Goal: Obtain resource: Obtain resource

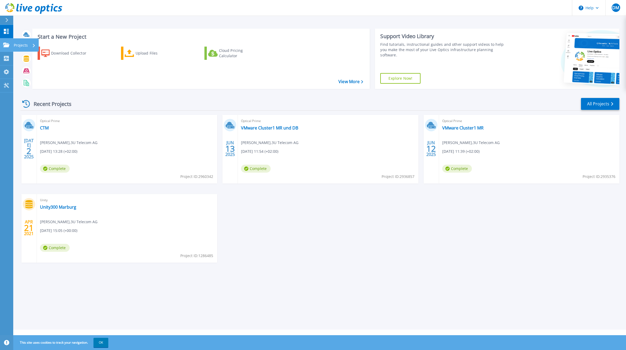
click at [16, 46] on p "Projects" at bounding box center [21, 45] width 14 height 14
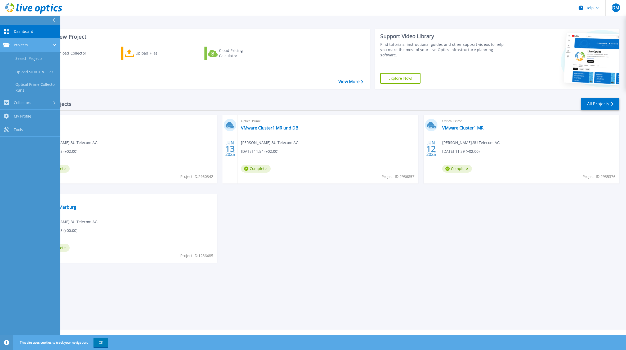
click at [16, 46] on span "Projects" at bounding box center [21, 45] width 14 height 5
click at [132, 95] on div "Recent Projects All Projects JUL 2 2025 Optical Prime CTM Dirk Morick , 3U Tele…" at bounding box center [319, 185] width 599 height 184
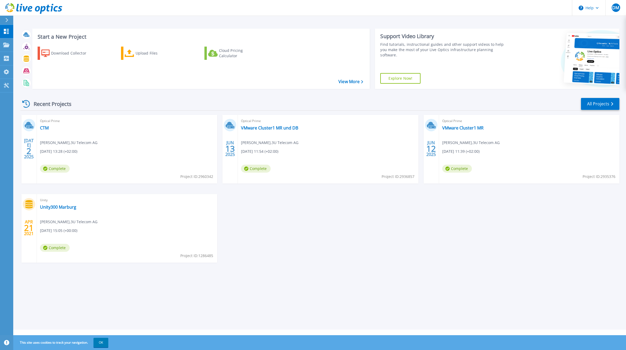
click at [8, 21] on icon at bounding box center [6, 20] width 3 height 4
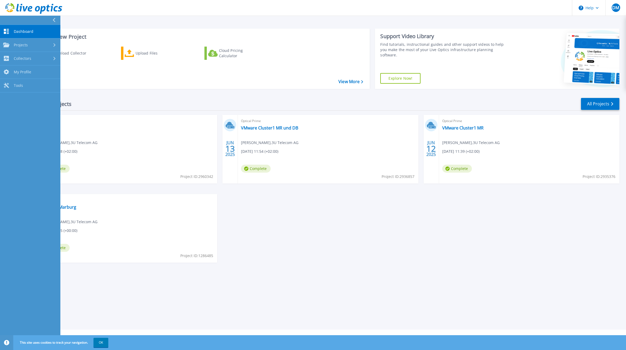
click at [28, 30] on span "Dashboard" at bounding box center [24, 31] width 20 height 5
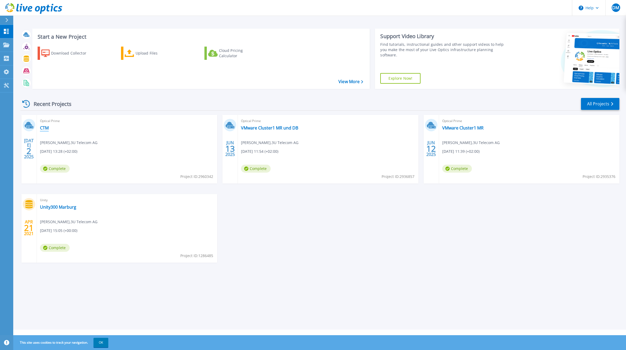
click at [43, 129] on link "CTM" at bounding box center [44, 127] width 9 height 5
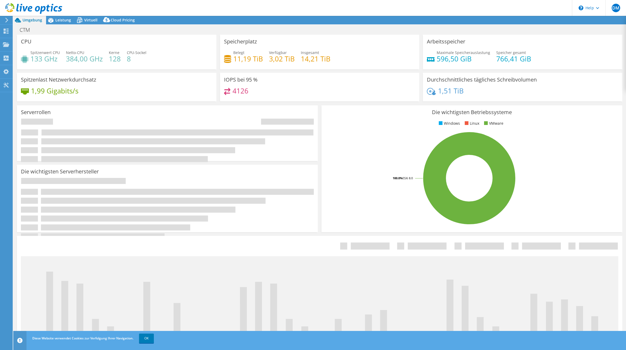
select select "USD"
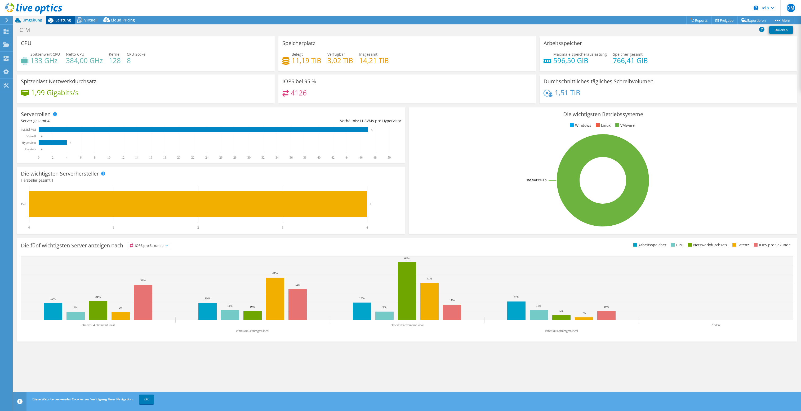
click at [64, 20] on span "Leistung" at bounding box center [63, 19] width 16 height 5
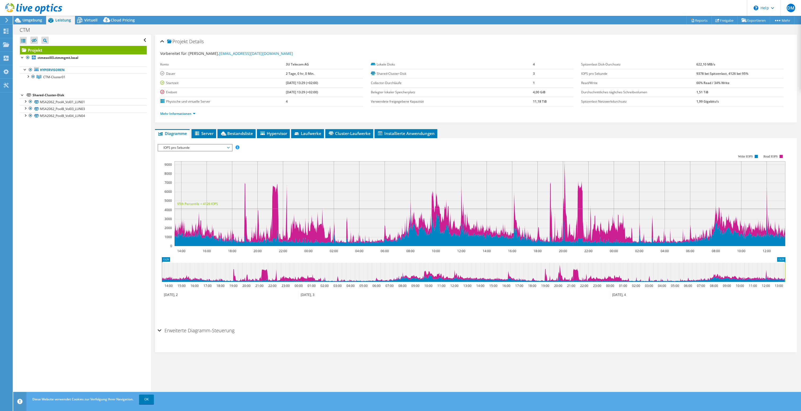
click at [202, 145] on span "IOPS pro Sekunde" at bounding box center [195, 147] width 68 height 6
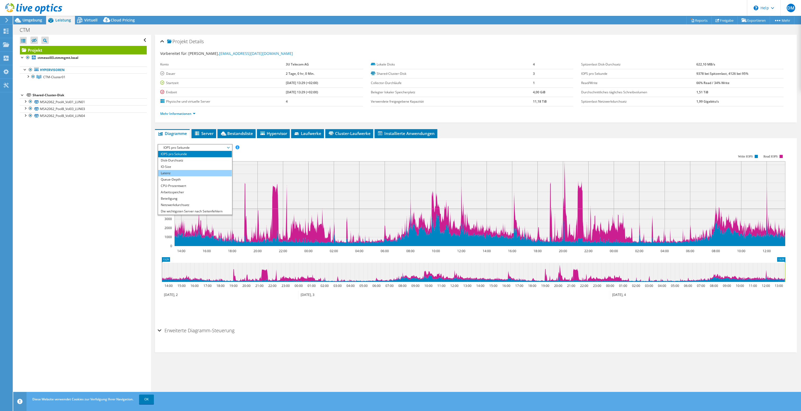
click at [196, 170] on li "Latenz" at bounding box center [194, 173] width 73 height 6
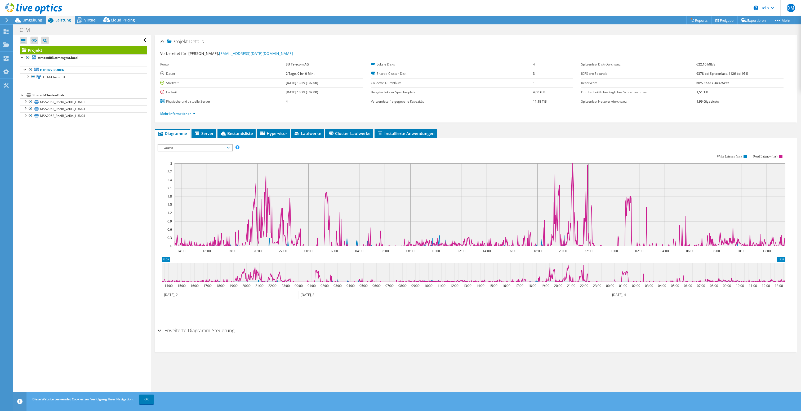
click at [207, 146] on span "Latenz" at bounding box center [195, 147] width 68 height 6
click at [198, 179] on li "Queue-Depth" at bounding box center [194, 179] width 73 height 6
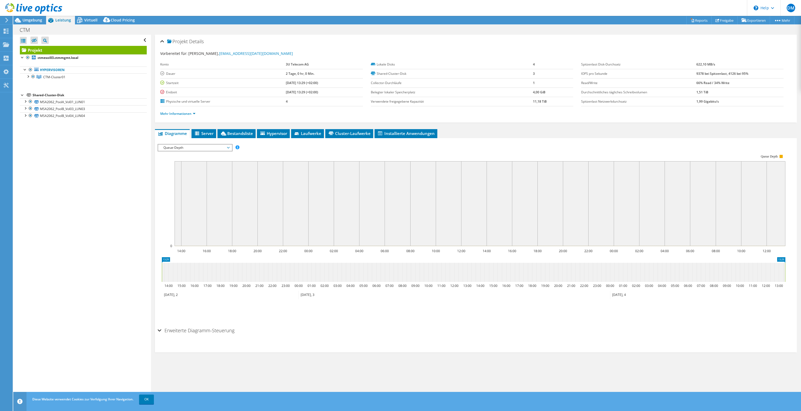
click at [206, 148] on span "Queue-Depth" at bounding box center [195, 147] width 68 height 6
click at [200, 187] on li "CPU-Prozentwert" at bounding box center [194, 186] width 73 height 6
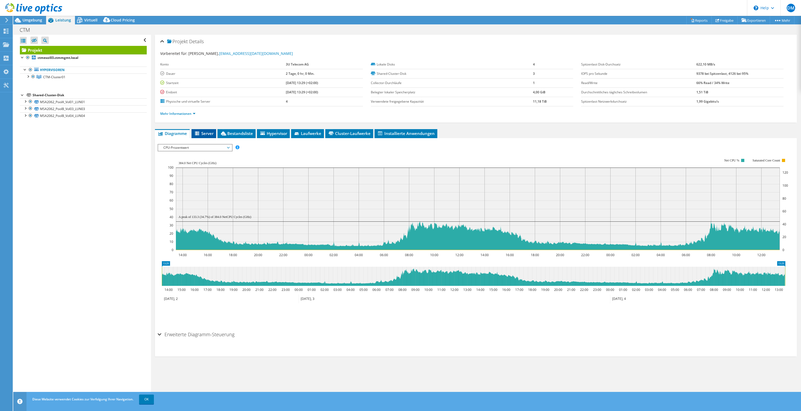
click at [204, 135] on li "Server" at bounding box center [204, 133] width 25 height 9
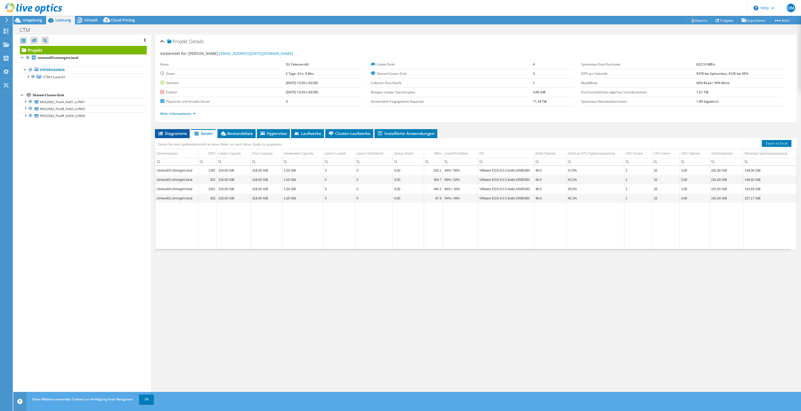
click at [169, 132] on span "Diagramme" at bounding box center [172, 133] width 29 height 5
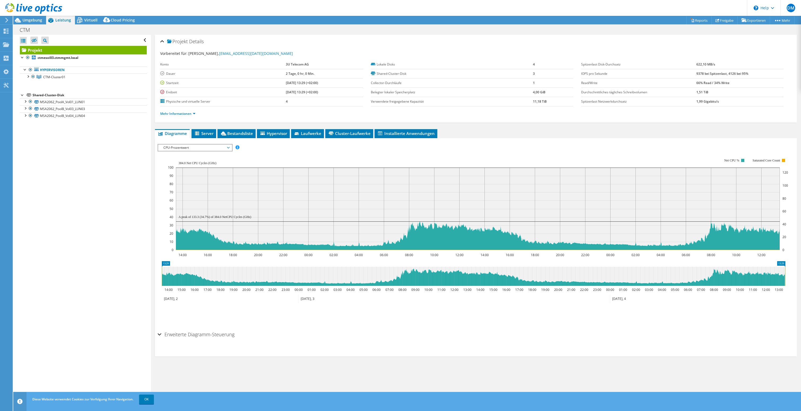
click at [198, 144] on span "CPU-Prozentwert" at bounding box center [195, 147] width 68 height 6
click at [188, 191] on li "Arbeitsspeicher" at bounding box center [194, 192] width 73 height 6
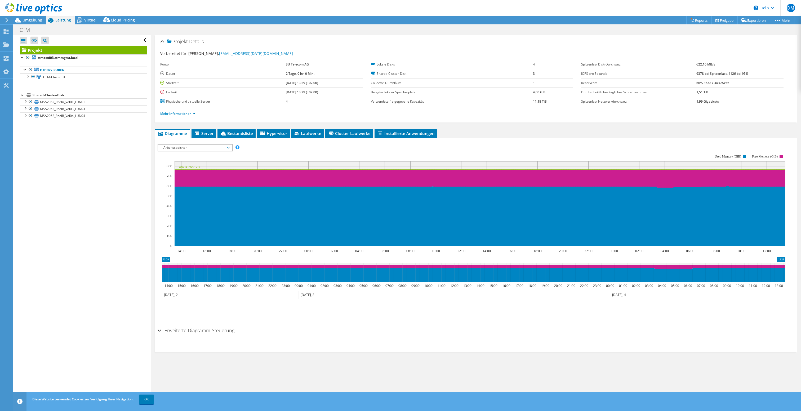
click at [197, 144] on span "Arbeitsspeicher" at bounding box center [195, 147] width 68 height 6
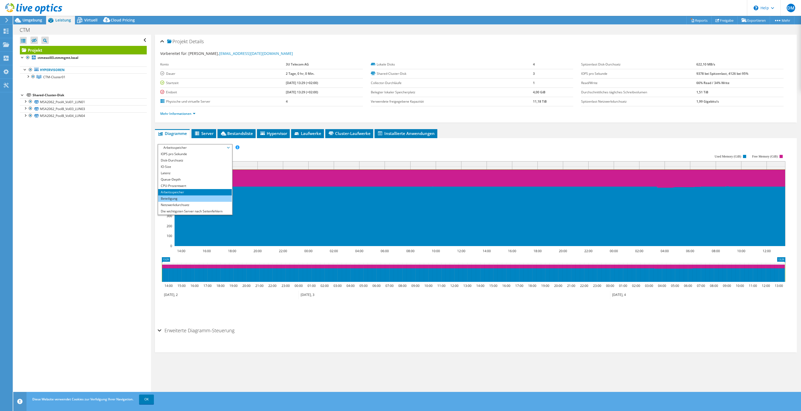
click at [174, 196] on li "Beteiligung" at bounding box center [194, 198] width 73 height 6
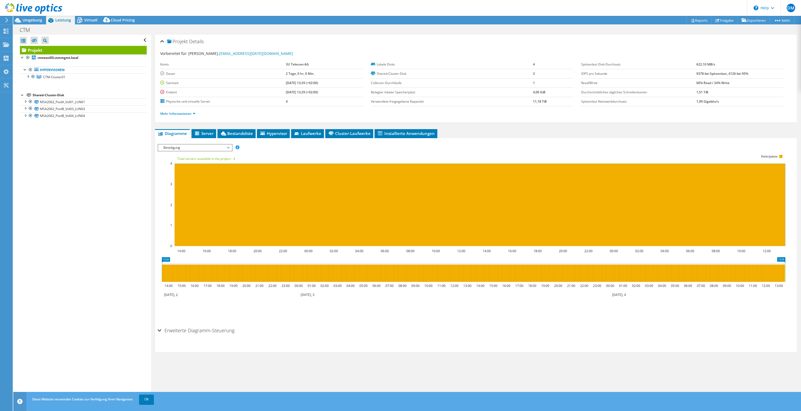
click at [211, 146] on span "Beteiligung" at bounding box center [195, 147] width 68 height 6
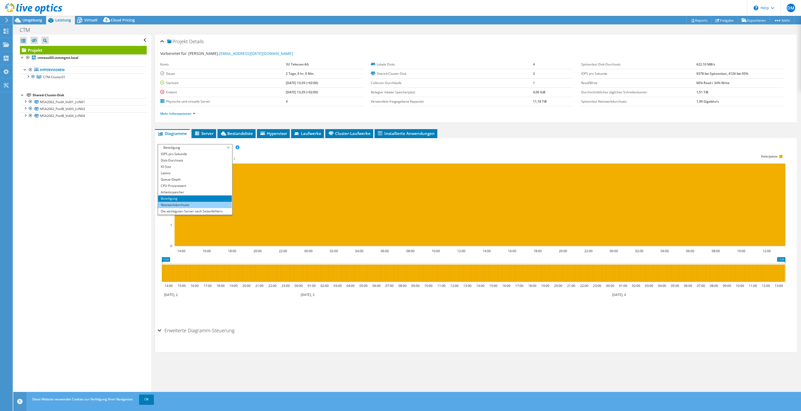
click at [182, 203] on li "Netzwerkdurchsatz" at bounding box center [194, 205] width 73 height 6
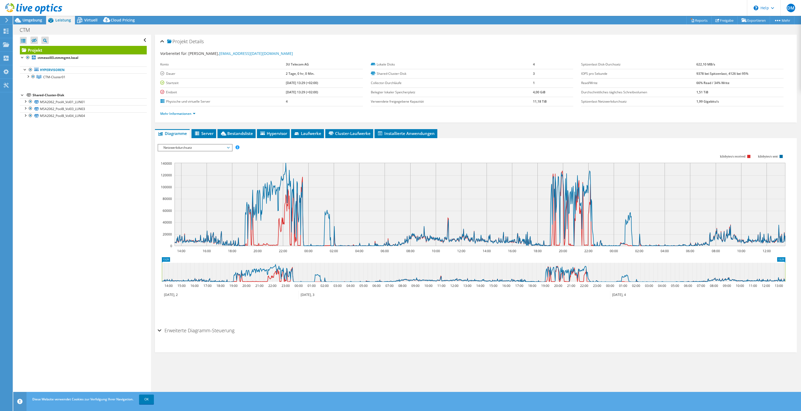
click at [219, 147] on span "Netzwerkdurchsatz" at bounding box center [195, 147] width 68 height 6
click at [188, 191] on li "Die wichtigsten Server nach Seitenfehlern" at bounding box center [194, 192] width 73 height 6
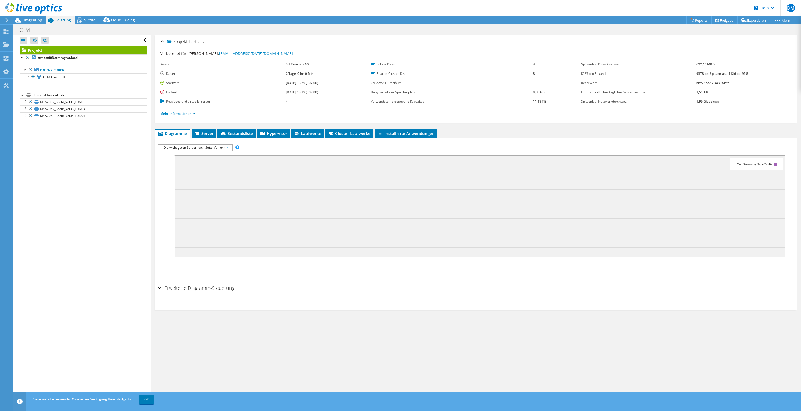
click at [180, 146] on span "Die wichtigsten Server nach Seitenfehlern" at bounding box center [195, 147] width 68 height 6
click at [191, 196] on li "Arbeitslastkonzentration – Linie" at bounding box center [194, 198] width 73 height 6
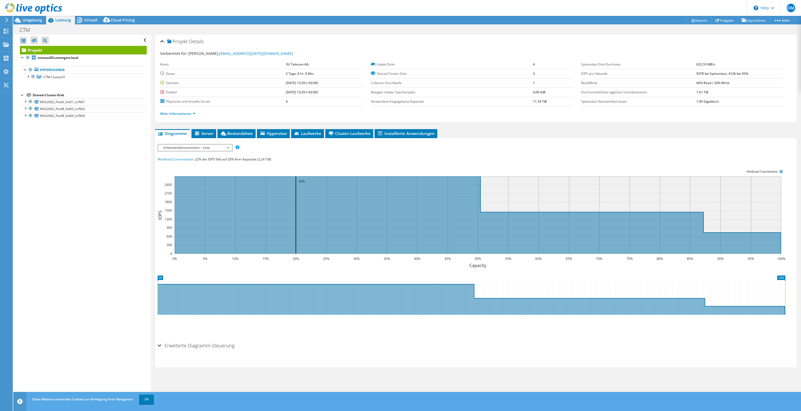
click at [201, 145] on span "Arbeitslastkonzentration – Linie" at bounding box center [195, 147] width 68 height 6
click at [194, 202] on li "Arbeitslastkonzentration – Blasendiagramm" at bounding box center [194, 205] width 73 height 6
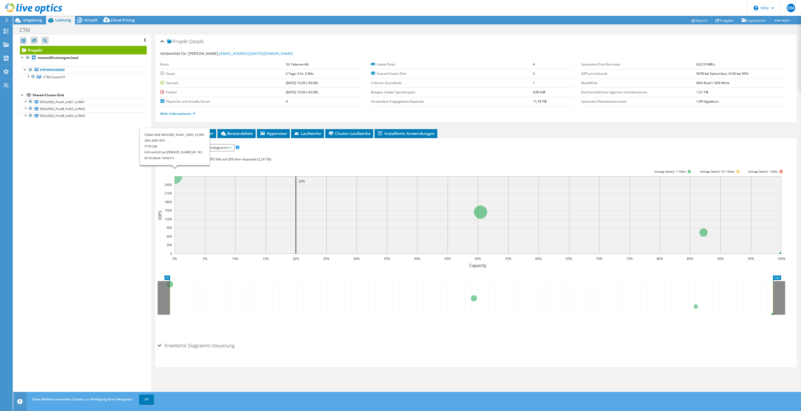
drag, startPoint x: 477, startPoint y: 199, endPoint x: 496, endPoint y: 202, distance: 18.5
click at [486, 201] on rect at bounding box center [478, 214] width 607 height 77
click at [217, 145] on span "Arbeitslastkonzentration – Blasendiagramm" at bounding box center [196, 147] width 70 height 6
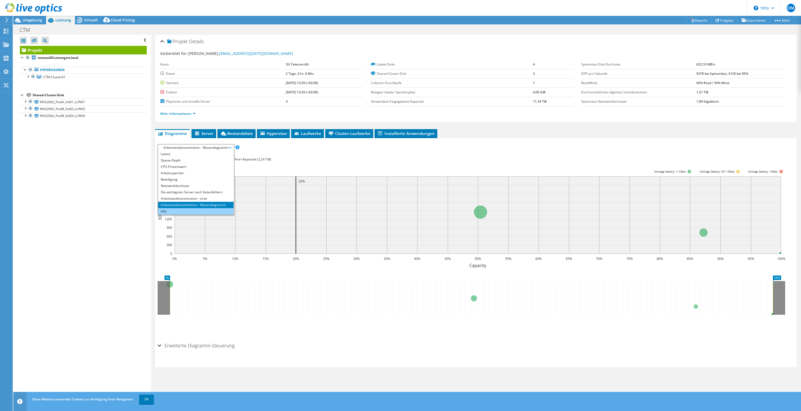
click at [194, 211] on li "Alle" at bounding box center [196, 211] width 76 height 6
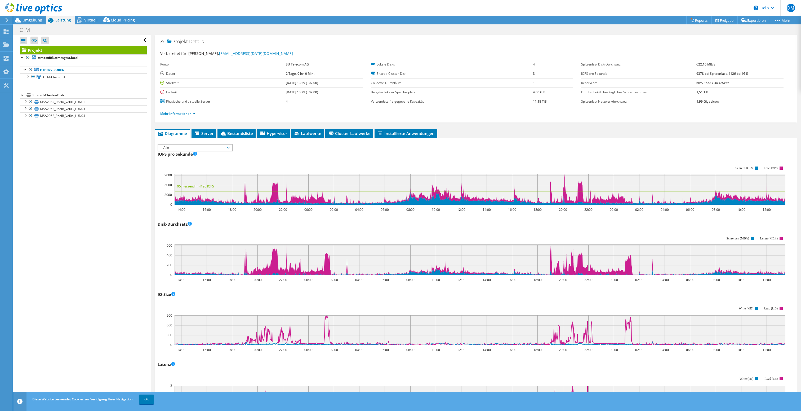
click at [185, 146] on span "Alle" at bounding box center [195, 147] width 68 height 6
click at [285, 154] on div "IOPS pro Sekunde 14:00 16:00 18:00 20:00 22:00 00:00 02:00 04:00 06:00 08:00 10…" at bounding box center [476, 181] width 637 height 62
click at [210, 147] on span "Alle" at bounding box center [195, 147] width 68 height 6
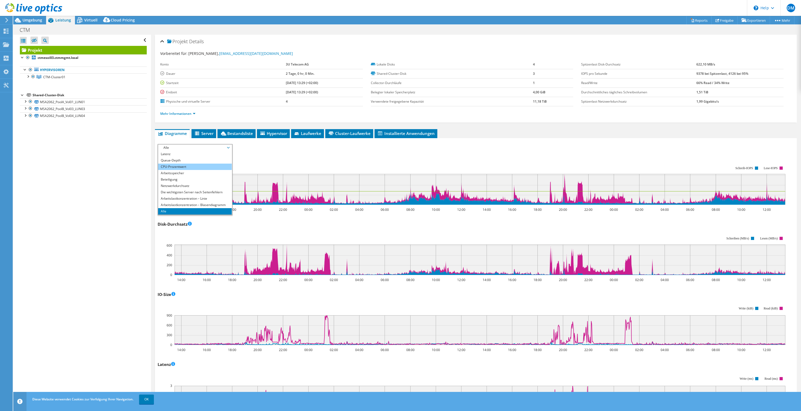
click at [171, 164] on li "CPU-Prozentwert" at bounding box center [194, 166] width 73 height 6
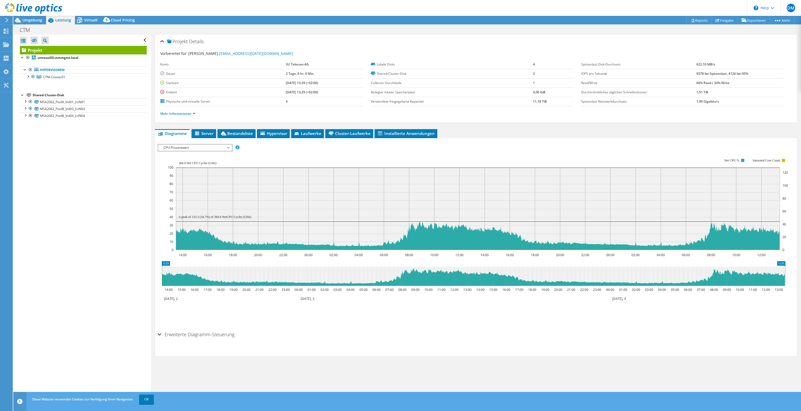
click at [203, 145] on span "CPU-Prozentwert" at bounding box center [195, 147] width 68 height 6
click at [184, 171] on li "Arbeitsspeicher" at bounding box center [194, 173] width 73 height 6
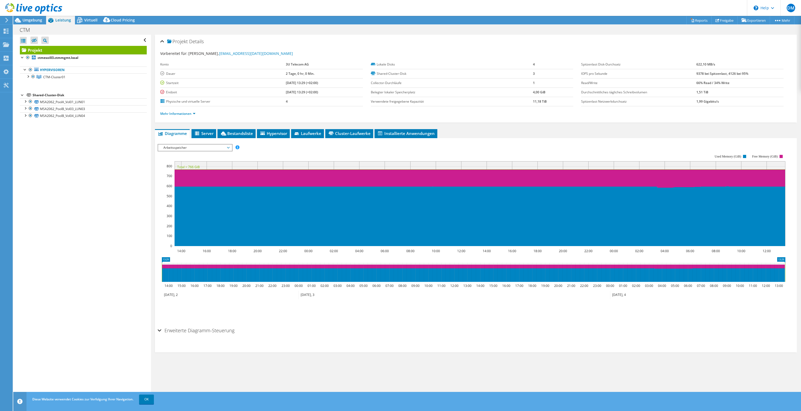
click at [187, 146] on span "Arbeitsspeicher" at bounding box center [195, 147] width 68 height 6
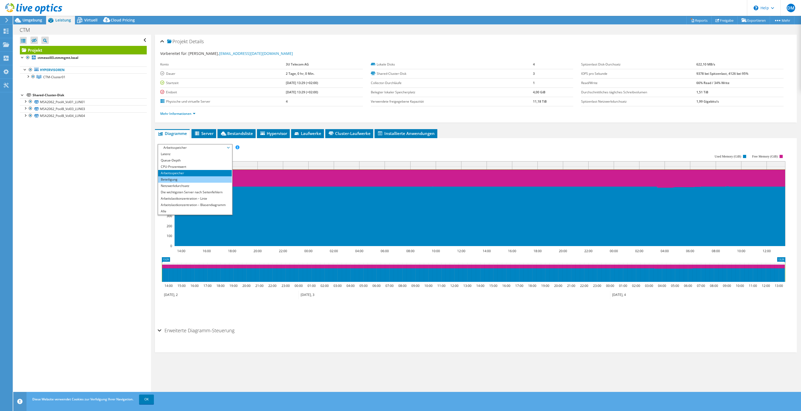
click at [174, 179] on li "Beteiligung" at bounding box center [194, 179] width 73 height 6
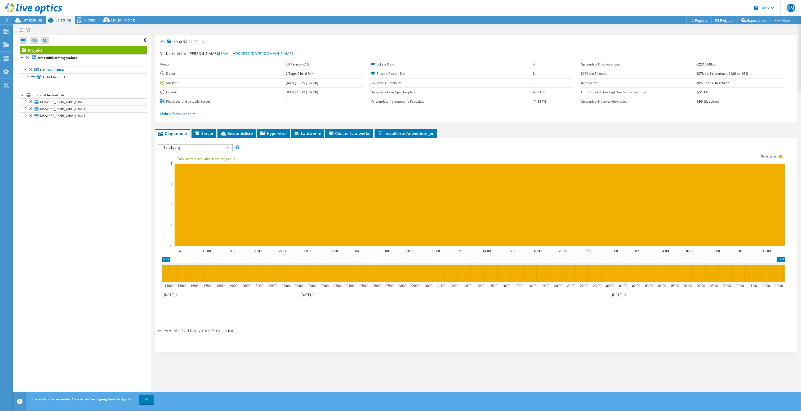
click at [215, 147] on span "Beteiligung" at bounding box center [195, 147] width 68 height 6
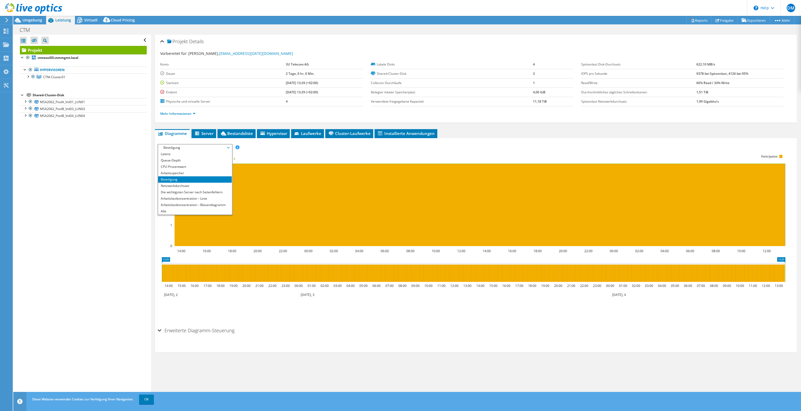
drag, startPoint x: 183, startPoint y: 181, endPoint x: 181, endPoint y: 183, distance: 3.0
click at [183, 181] on li "Beteiligung" at bounding box center [194, 179] width 73 height 6
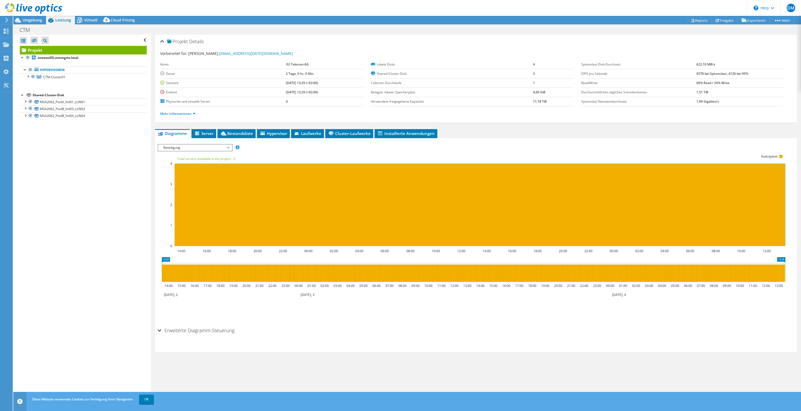
click at [194, 150] on span "Beteiligung" at bounding box center [195, 147] width 68 height 6
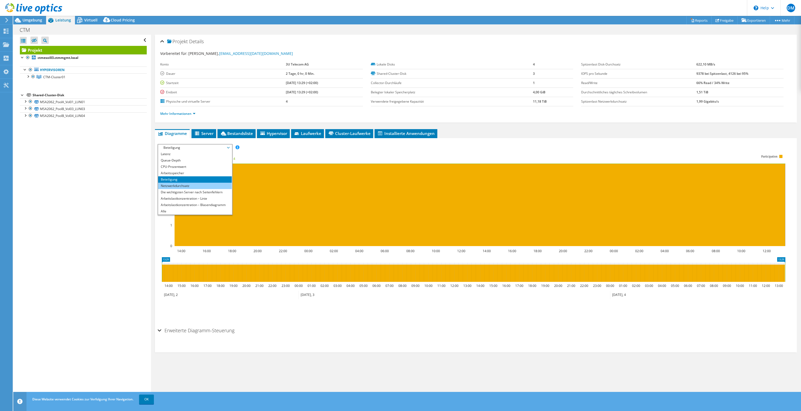
click at [180, 184] on li "Netzwerkdurchsatz" at bounding box center [194, 186] width 73 height 6
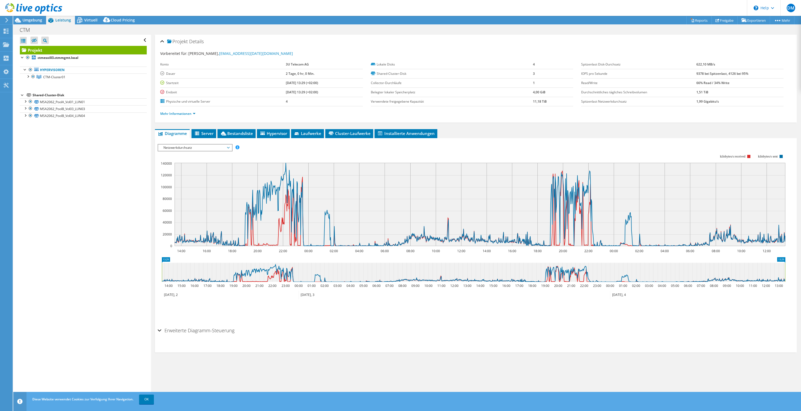
click at [203, 147] on span "Netzwerkdurchsatz" at bounding box center [195, 147] width 68 height 6
click at [185, 189] on li "Die wichtigsten Server nach Seitenfehlern" at bounding box center [194, 192] width 73 height 6
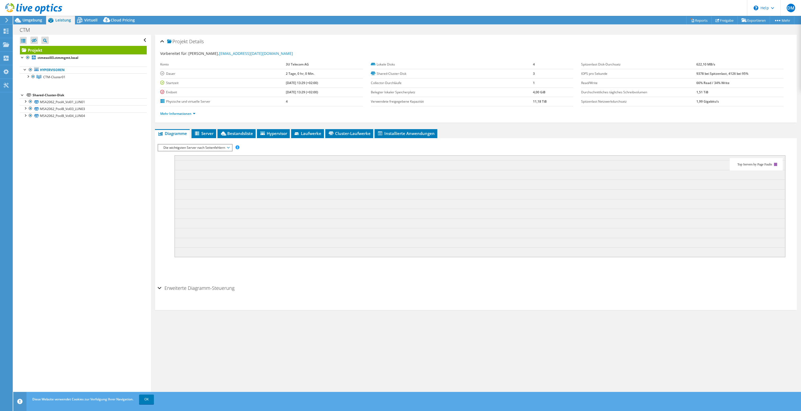
click at [170, 144] on div "Die wichtigsten Server nach Seitenfehlern IOPS pro Sekunde Disk-Durchsatz IO-Si…" at bounding box center [195, 147] width 75 height 7
click at [178, 195] on li "Arbeitslastkonzentration – Linie" at bounding box center [194, 198] width 73 height 6
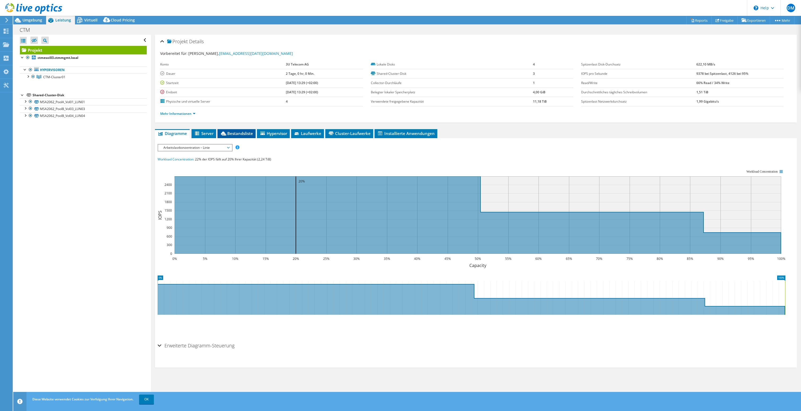
click at [248, 132] on span "Bestandsliste" at bounding box center [236, 133] width 33 height 5
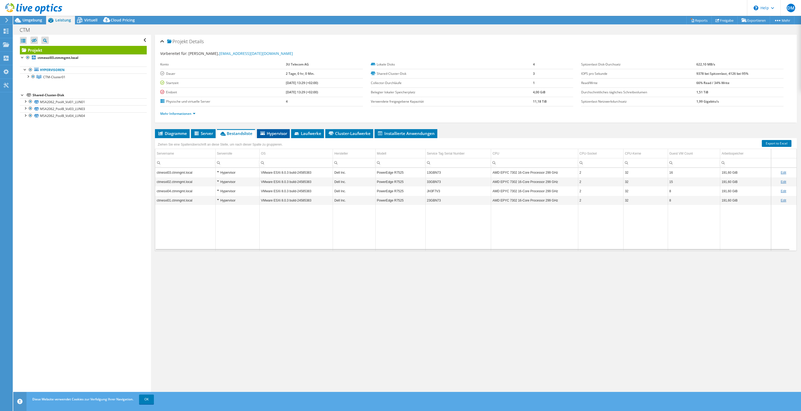
click at [279, 132] on span "Hypervisor" at bounding box center [274, 133] width 28 height 5
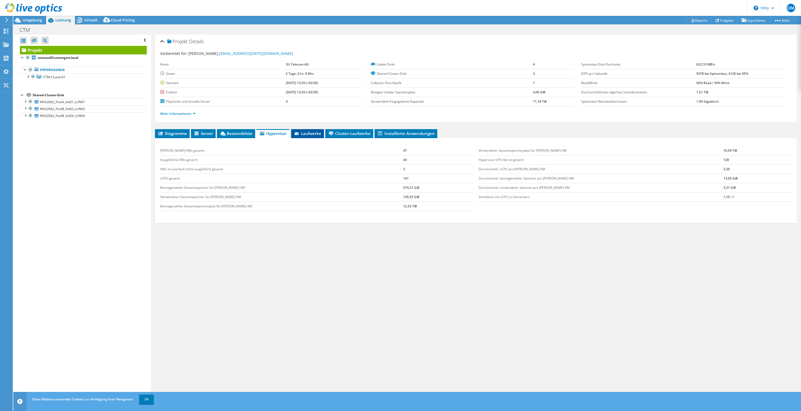
click at [307, 133] on span "Laufwerke" at bounding box center [308, 133] width 28 height 5
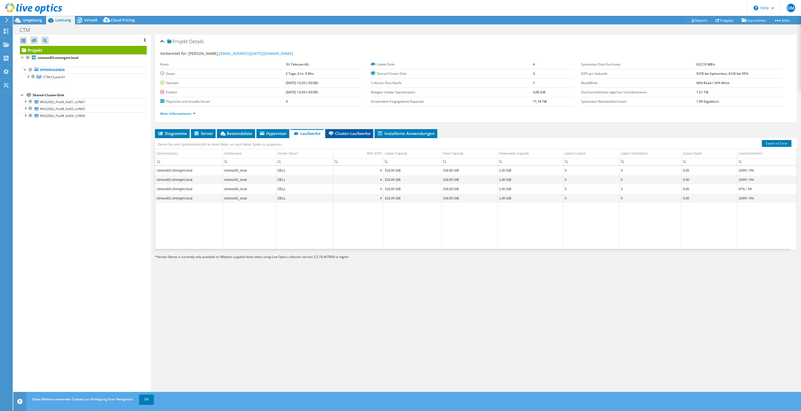
click at [351, 131] on span "Cluster-Laufwerke" at bounding box center [349, 133] width 43 height 5
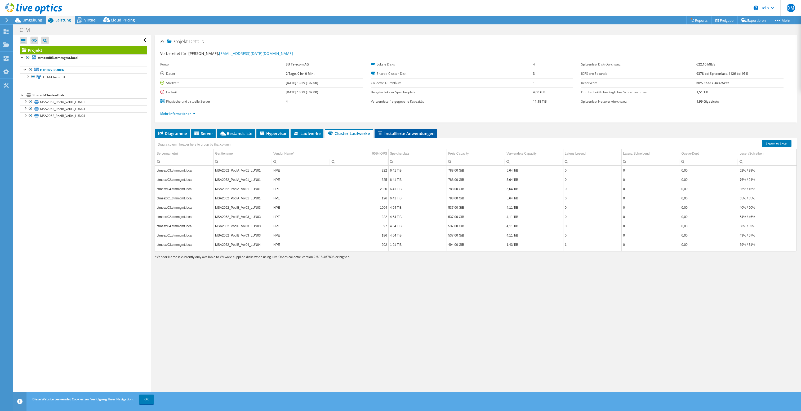
click at [409, 132] on span "Installierte Anwendungen" at bounding box center [405, 133] width 57 height 5
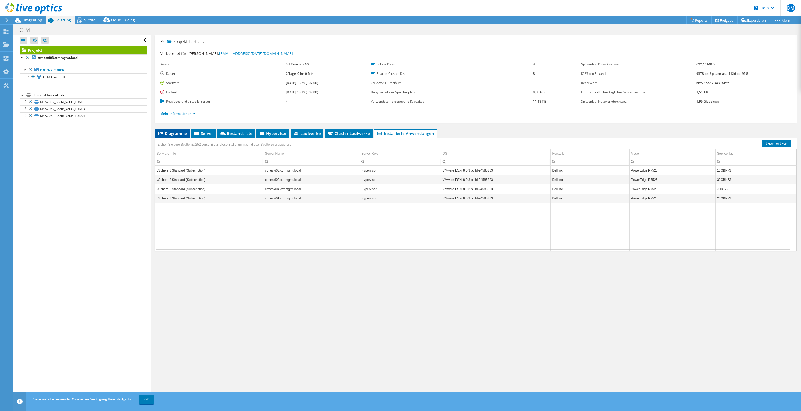
click at [175, 133] on span "Diagramme" at bounding box center [172, 133] width 29 height 5
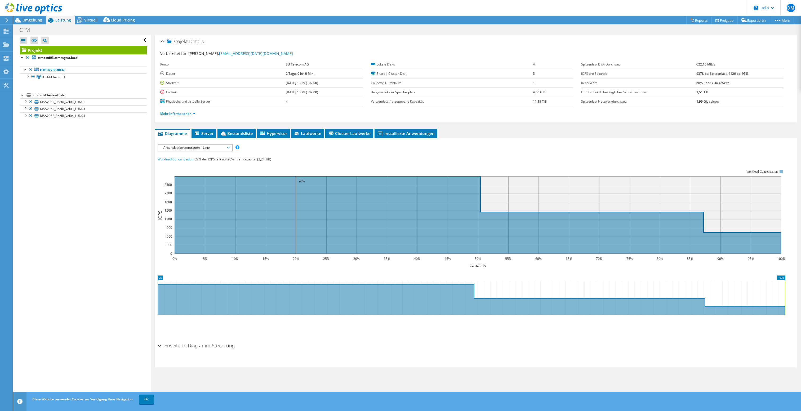
click at [203, 147] on span "Arbeitslastkonzentration – Linie" at bounding box center [195, 147] width 68 height 6
click at [178, 211] on li "Alle" at bounding box center [194, 211] width 73 height 6
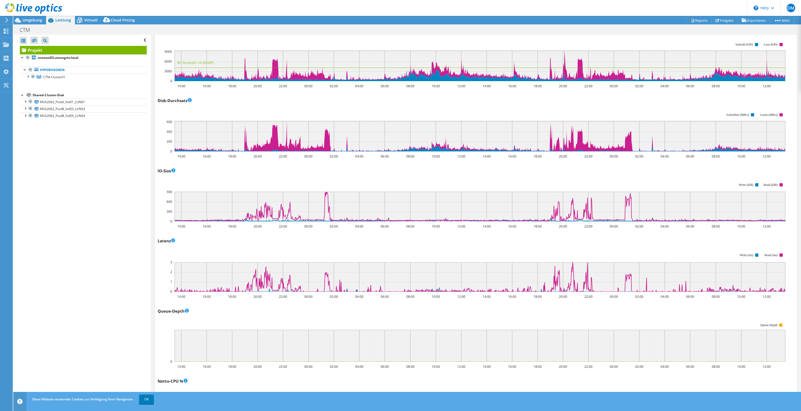
scroll to position [0, 0]
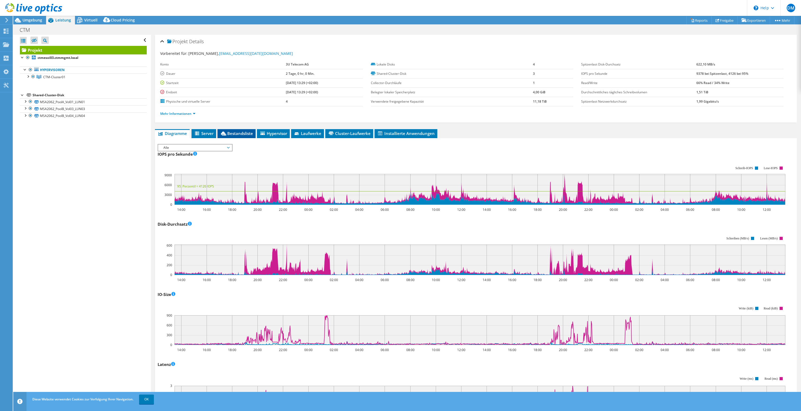
click at [237, 132] on span "Bestandsliste" at bounding box center [236, 133] width 33 height 5
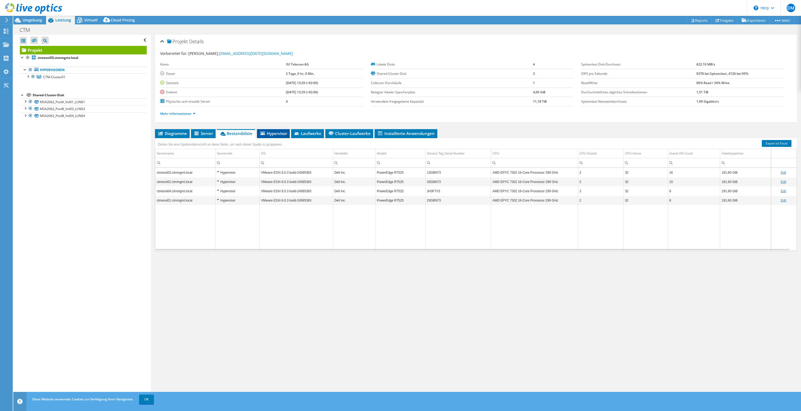
click at [278, 131] on span "Hypervisor" at bounding box center [274, 133] width 28 height 5
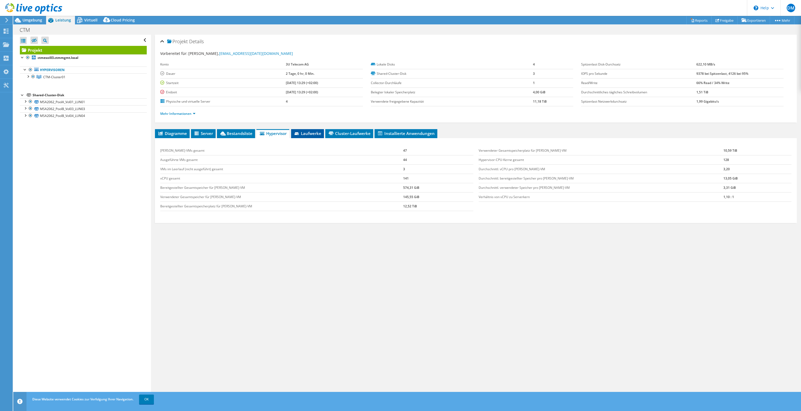
click at [314, 132] on span "Laufwerke" at bounding box center [308, 133] width 28 height 5
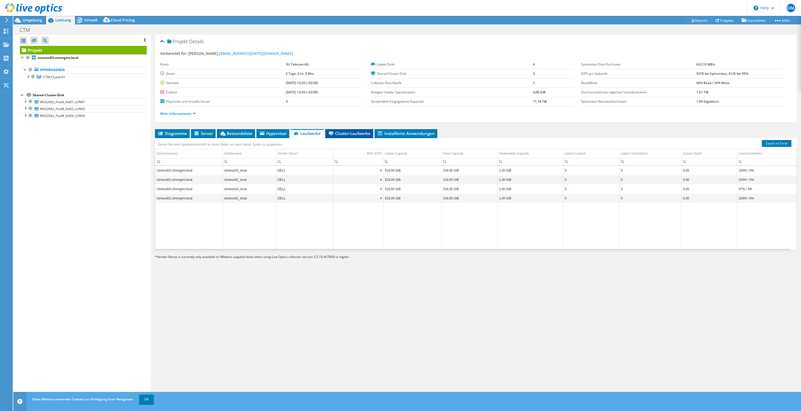
click at [350, 133] on span "Cluster-Laufwerke" at bounding box center [349, 133] width 43 height 5
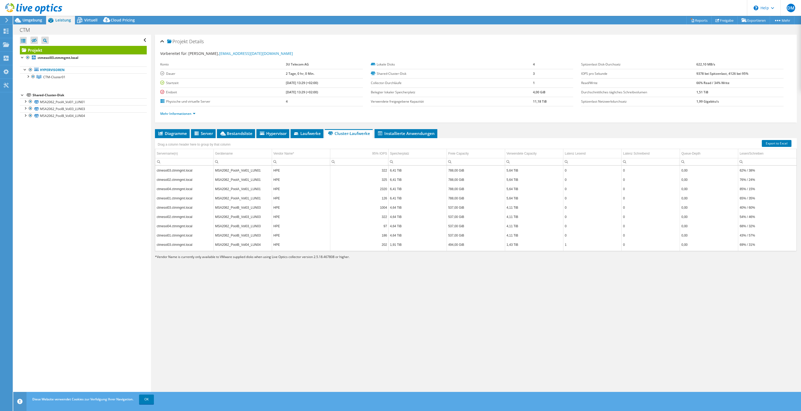
click at [357, 136] on li "Cluster-Laufwerke" at bounding box center [349, 133] width 48 height 9
click at [396, 132] on span "Installierte Anwendungen" at bounding box center [405, 133] width 57 height 5
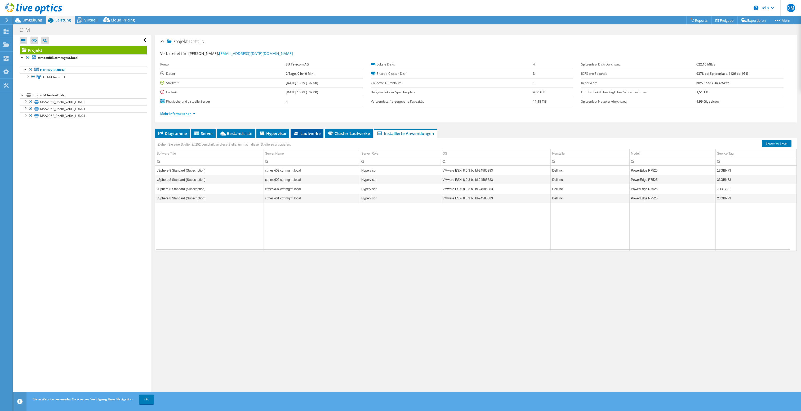
click at [297, 133] on icon at bounding box center [296, 133] width 5 height 3
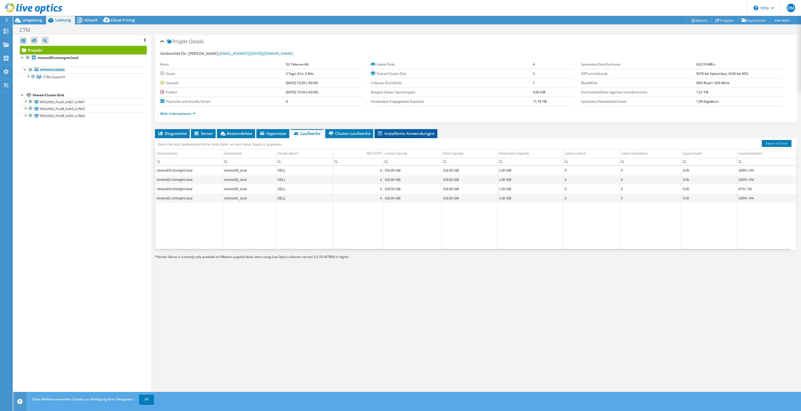
click at [407, 136] on li "Installierte Anwendungen" at bounding box center [406, 133] width 63 height 9
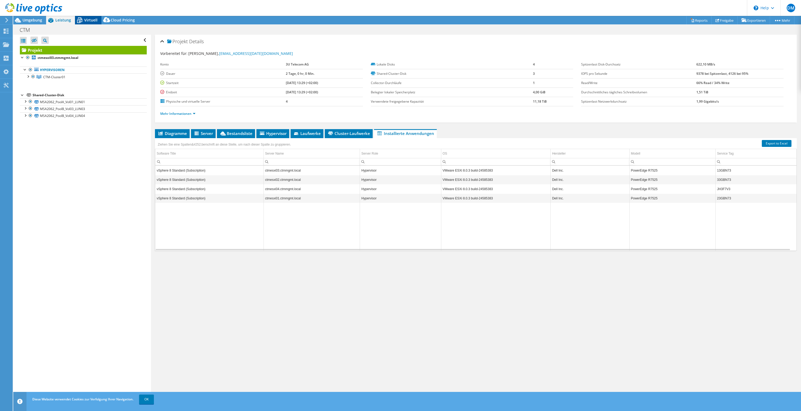
click at [87, 20] on span "Virtuell" at bounding box center [90, 19] width 13 height 5
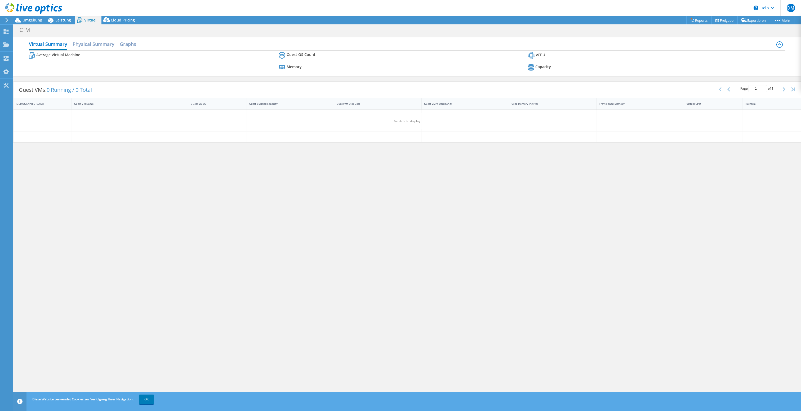
scroll to position [19, 0]
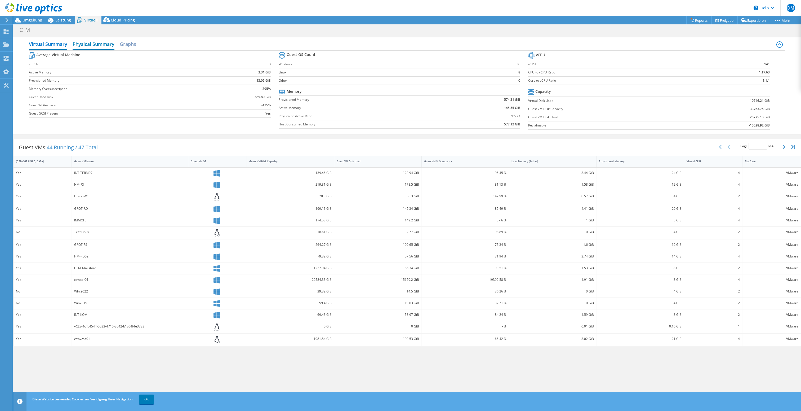
click at [85, 42] on h2 "Physical Summary" at bounding box center [94, 45] width 42 height 12
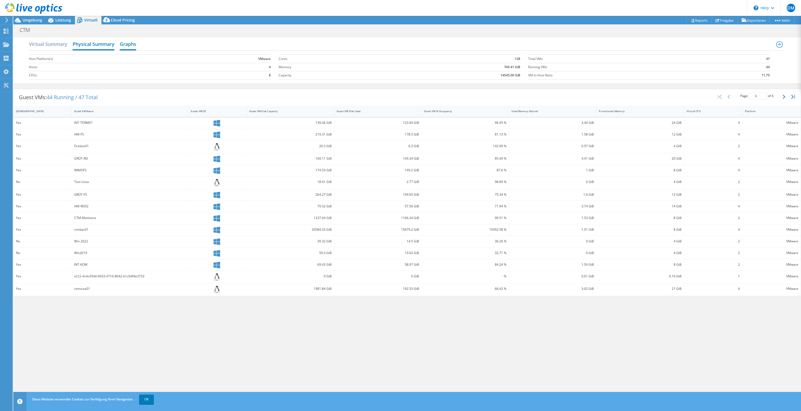
click at [129, 46] on h2 "Graphs" at bounding box center [128, 45] width 16 height 12
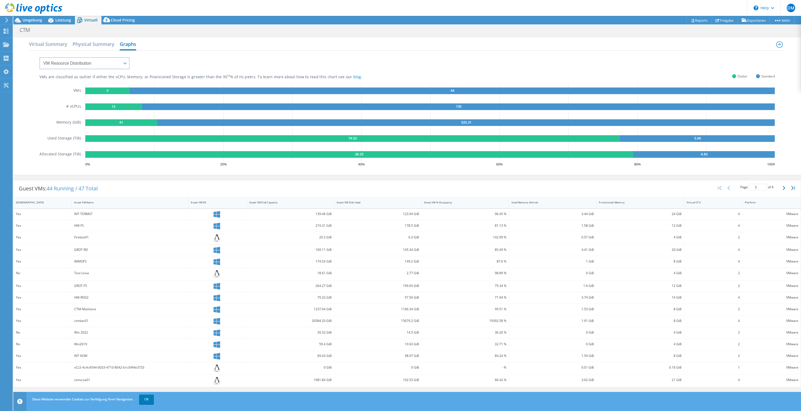
click at [117, 92] on rect at bounding box center [107, 90] width 44 height 7
click at [131, 140] on rect at bounding box center [352, 138] width 535 height 7
select select "Provisioning Contrast"
click option "Provisioning Contrast" at bounding box center [0, 0] width 0 height 0
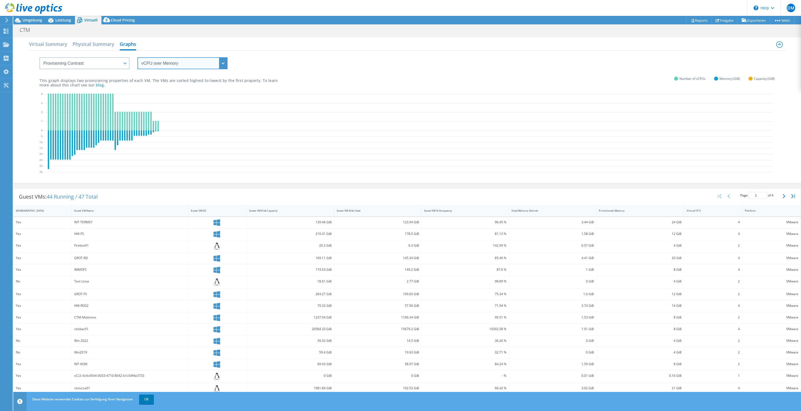
click at [138, 57] on select "vCPU over Memory vCPU over Capacity Memory over vCPU Memory over Capacity Capac…" at bounding box center [183, 63] width 90 height 12
click option "Capacity over vCPU" at bounding box center [0, 0] width 0 height 0
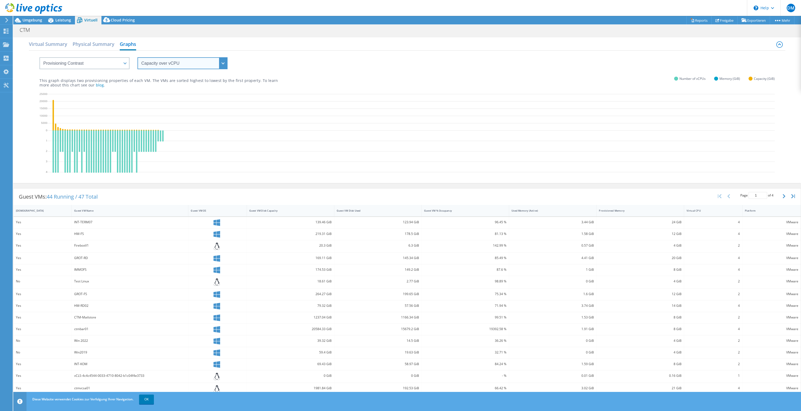
click at [138, 57] on select "vCPU over Memory vCPU over Capacity Memory over vCPU Memory over Capacity Capac…" at bounding box center [183, 63] width 90 height 12
drag, startPoint x: 172, startPoint y: 62, endPoint x: 51, endPoint y: 113, distance: 131.2
click at [51, 113] on icon at bounding box center [412, 133] width 730 height 85
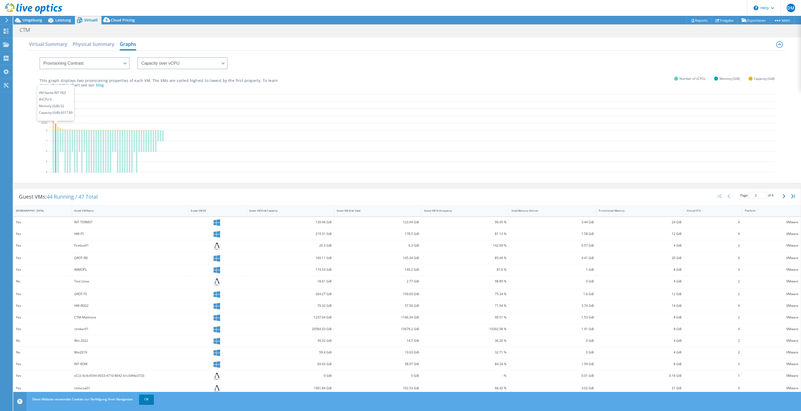
click at [56, 127] on icon at bounding box center [55, 126] width 1 height 7
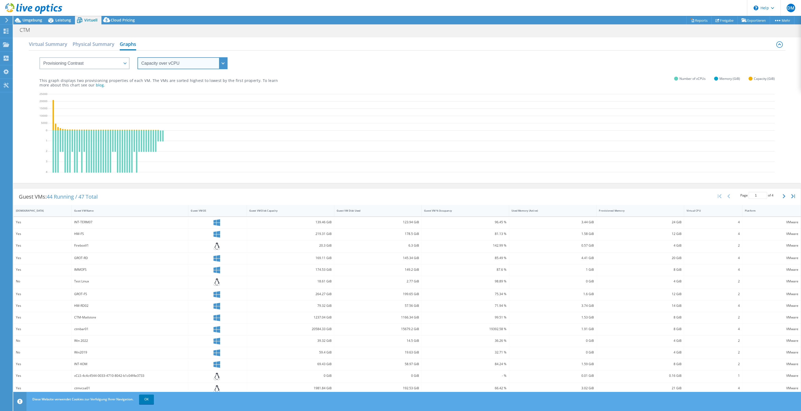
click at [138, 57] on select "vCPU over Memory vCPU over Capacity Memory over vCPU Memory over Capacity Capac…" at bounding box center [183, 63] width 90 height 12
select select "vCPU over Capacity"
click option "vCPU over Capacity" at bounding box center [0, 0] width 0 height 0
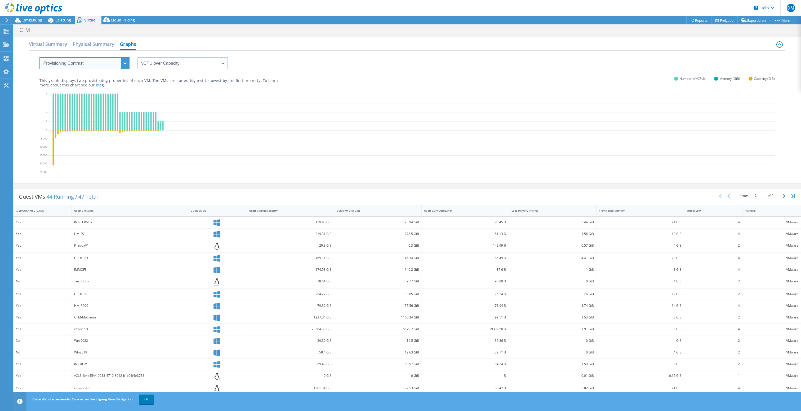
click at [39, 57] on select "VM Resource Distribution Provisioning Contrast Over Provisioning" at bounding box center [84, 63] width 90 height 12
click option "Over Provisioning" at bounding box center [0, 0] width 0 height 0
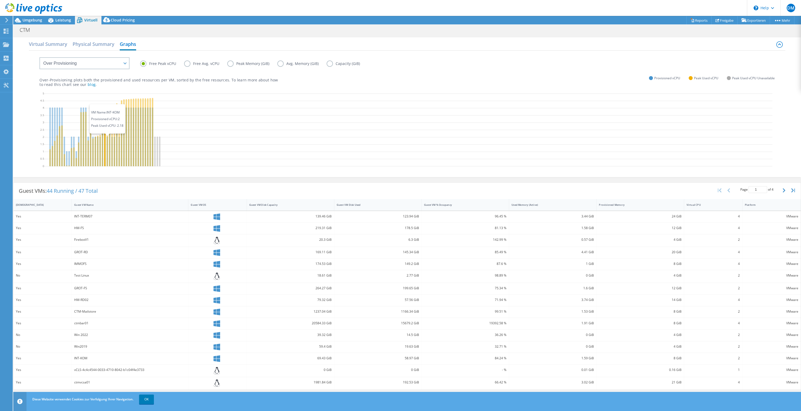
click at [107, 138] on icon at bounding box center [107, 150] width 1 height 32
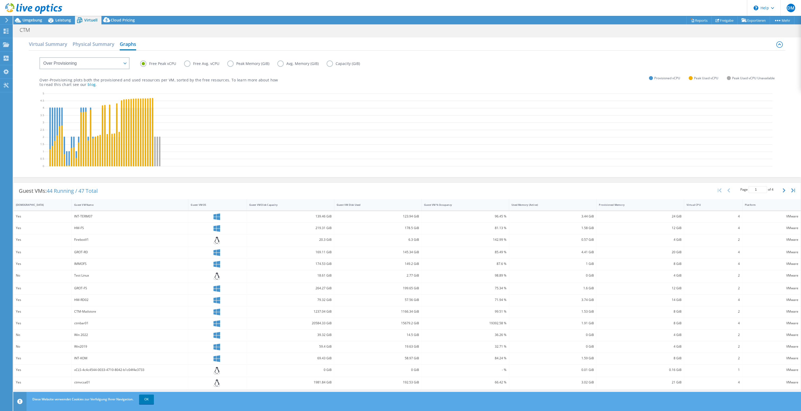
click at [186, 64] on label "Free Avg. vCPU" at bounding box center [205, 63] width 43 height 6
click at [0, 0] on input "Free Avg. vCPU" at bounding box center [0, 0] width 0 height 0
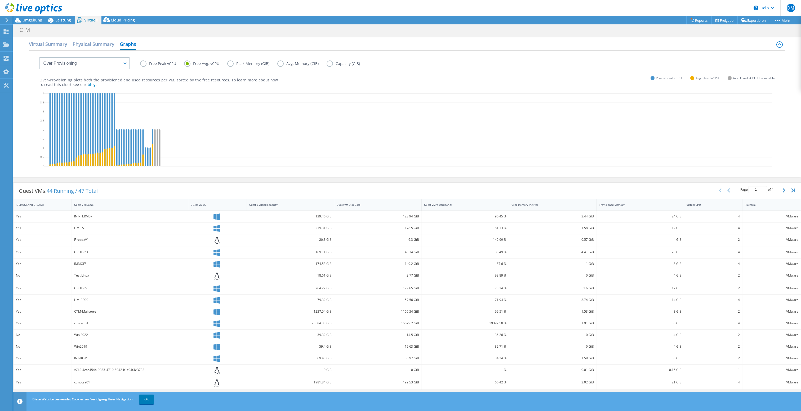
click at [144, 64] on label "Free Peak vCPU" at bounding box center [162, 63] width 44 height 6
click at [0, 0] on input "Free Peak vCPU" at bounding box center [0, 0] width 0 height 0
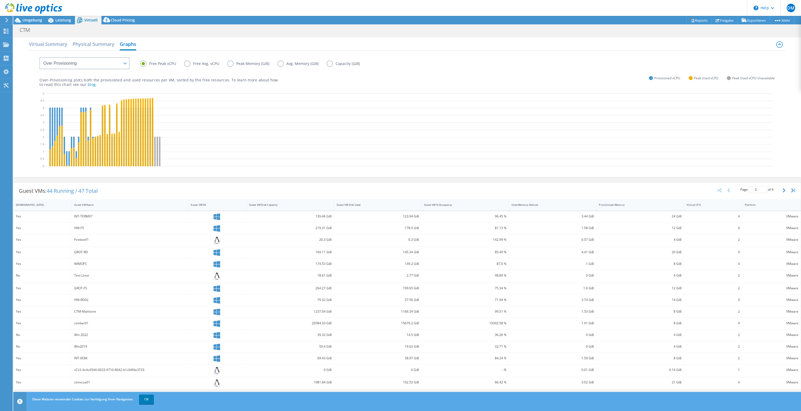
click at [188, 65] on label "Free Avg. vCPU" at bounding box center [205, 63] width 43 height 6
click at [0, 0] on input "Free Avg. vCPU" at bounding box center [0, 0] width 0 height 0
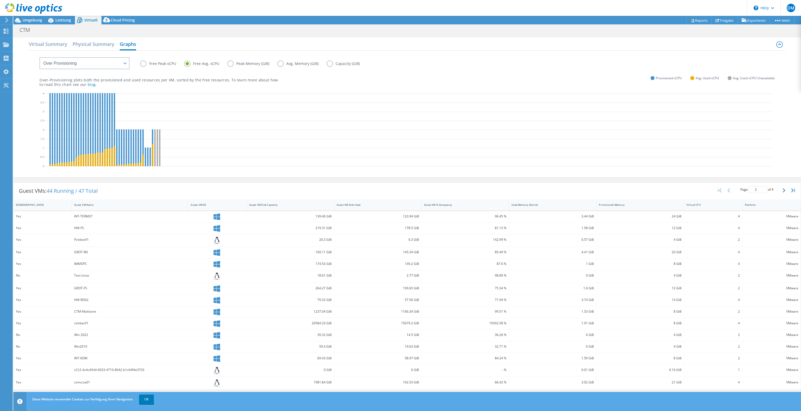
click at [145, 62] on label "Free Peak vCPU" at bounding box center [162, 63] width 44 height 6
click at [0, 0] on input "Free Peak vCPU" at bounding box center [0, 0] width 0 height 0
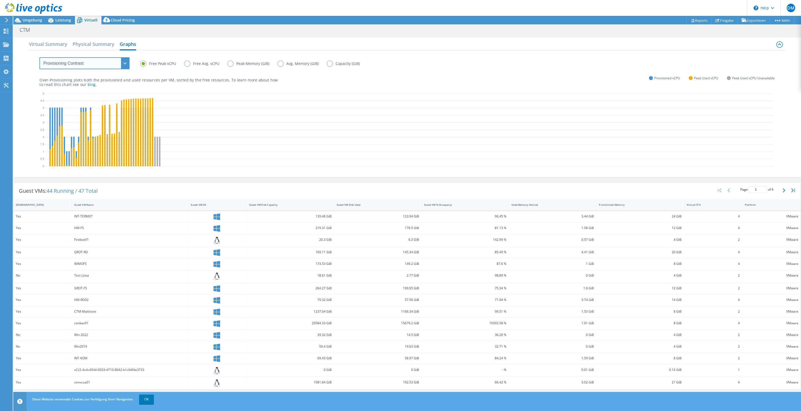
click option "Provisioning Contrast" at bounding box center [0, 0] width 0 height 0
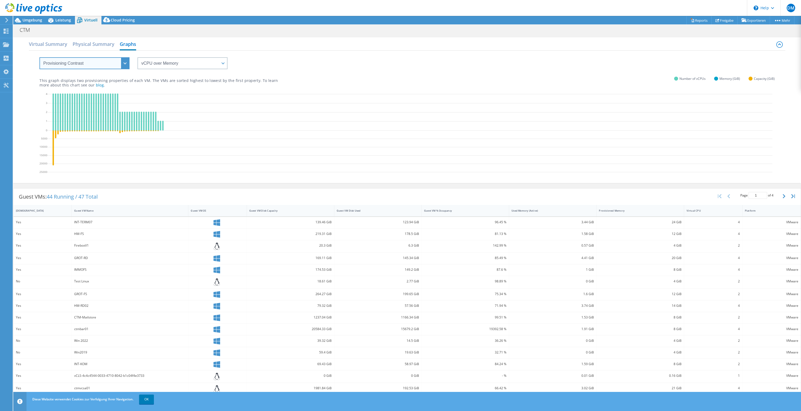
click at [39, 57] on select "VM Resource Distribution Provisioning Contrast Over Provisioning" at bounding box center [84, 63] width 90 height 12
select select "Over Provisioning"
click option "Over Provisioning" at bounding box center [0, 0] width 0 height 0
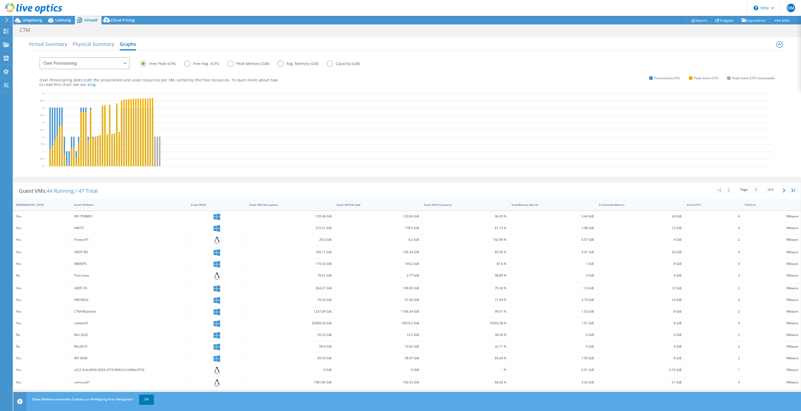
click at [188, 65] on label "Free Avg. vCPU" at bounding box center [205, 63] width 43 height 6
click at [0, 0] on input "Free Avg. vCPU" at bounding box center [0, 0] width 0 height 0
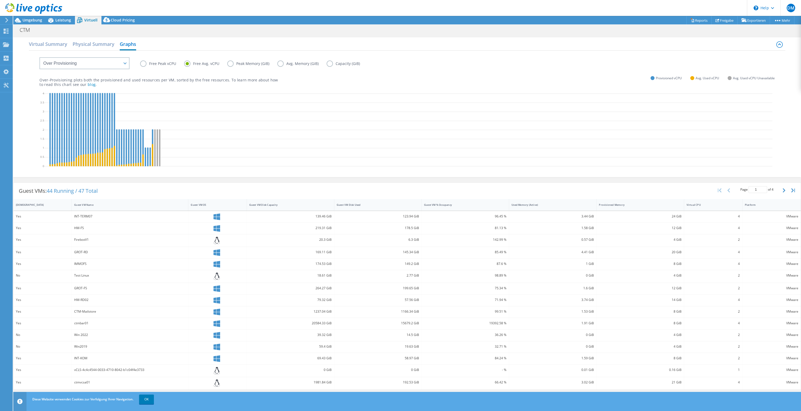
click at [231, 63] on label "Peak Memory (GiB)" at bounding box center [252, 63] width 50 height 6
click at [0, 0] on input "Peak Memory (GiB)" at bounding box center [0, 0] width 0 height 0
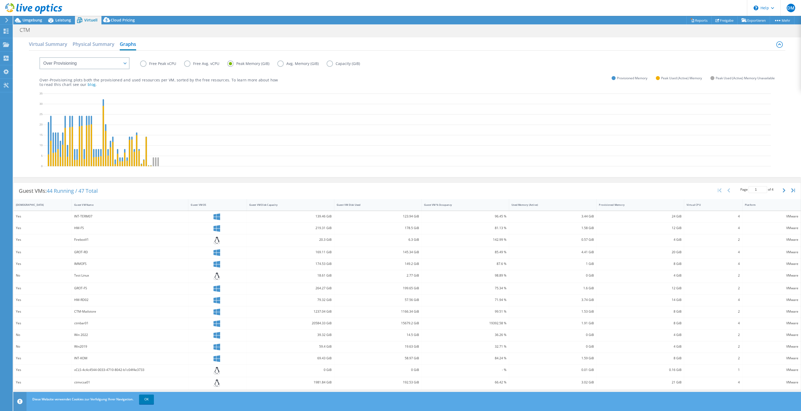
click at [278, 64] on label "Avg. Memory (GiB)" at bounding box center [301, 63] width 49 height 6
click at [0, 0] on input "Avg. Memory (GiB)" at bounding box center [0, 0] width 0 height 0
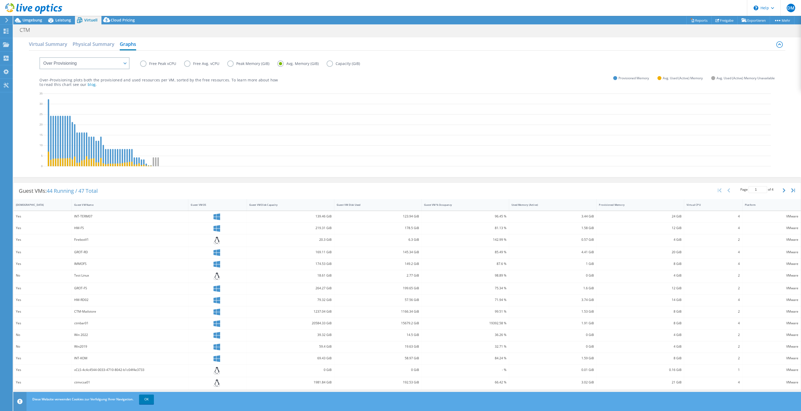
click at [329, 63] on label "Capacity (GiB)" at bounding box center [347, 63] width 41 height 6
click at [0, 0] on input "Capacity (GiB)" at bounding box center [0, 0] width 0 height 0
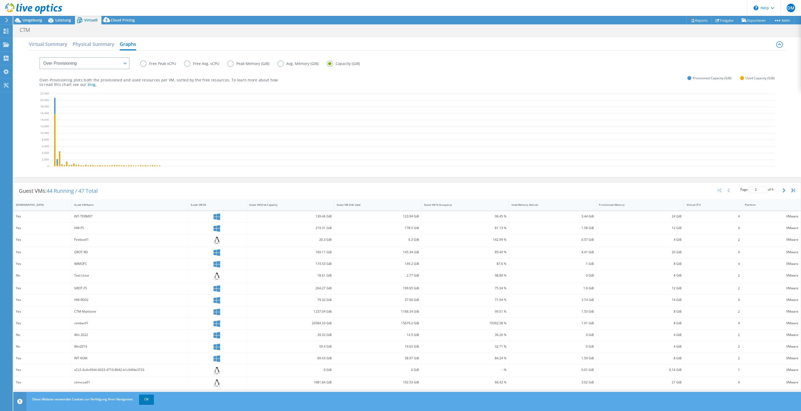
click at [149, 63] on label "Free Peak vCPU" at bounding box center [162, 63] width 44 height 6
click at [0, 0] on input "Free Peak vCPU" at bounding box center [0, 0] width 0 height 0
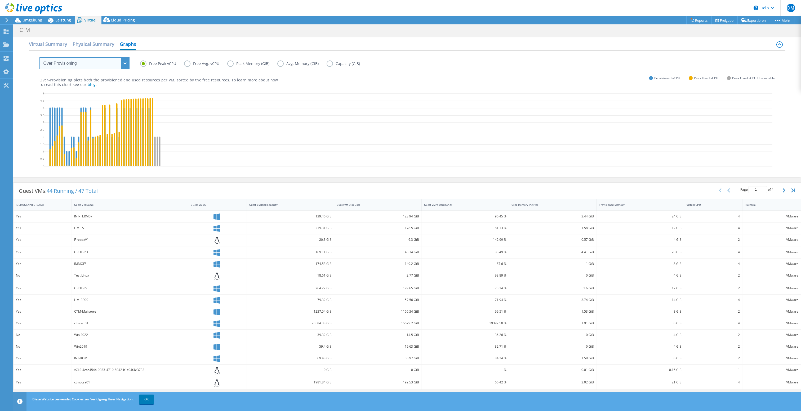
click at [39, 57] on select "VM Resource Distribution Provisioning Contrast Over Provisioning" at bounding box center [84, 63] width 90 height 12
click at [96, 66] on select "VM Resource Distribution Provisioning Contrast Over Provisioning" at bounding box center [84, 63] width 90 height 12
click at [443, 204] on div "Guest VM % Occupancy" at bounding box center [462, 204] width 76 height 3
click at [529, 203] on div "Used Memory (Active)" at bounding box center [550, 204] width 76 height 3
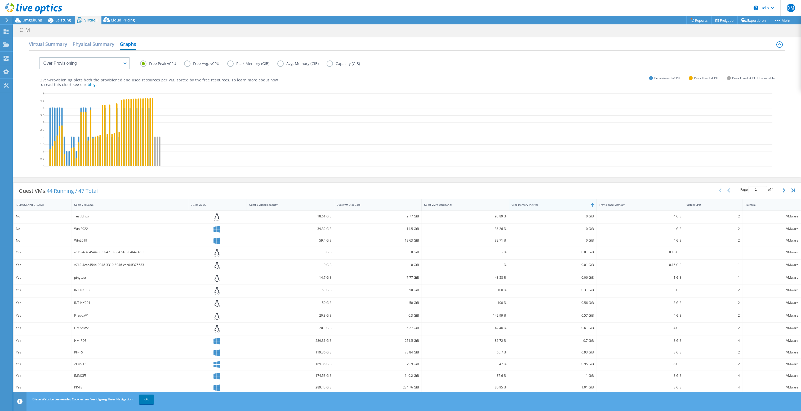
click at [529, 203] on div "Used Memory (Active)" at bounding box center [550, 204] width 76 height 3
click at [39, 57] on select "VM Resource Distribution Provisioning Contrast Over Provisioning" at bounding box center [84, 63] width 90 height 12
click at [107, 63] on select "VM Resource Distribution Provisioning Contrast Over Provisioning" at bounding box center [84, 63] width 90 height 12
click at [231, 64] on label "Peak Memory (GiB)" at bounding box center [252, 63] width 50 height 6
click at [0, 0] on input "Peak Memory (GiB)" at bounding box center [0, 0] width 0 height 0
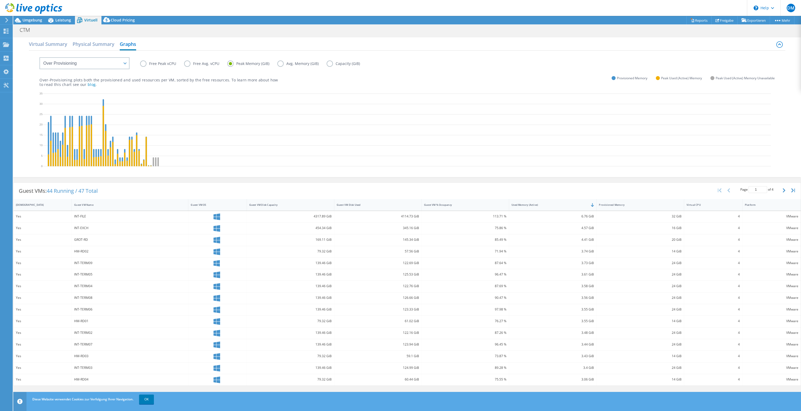
click at [81, 119] on icon at bounding box center [407, 130] width 728 height 79
click at [39, 57] on select "VM Resource Distribution Provisioning Contrast Over Provisioning" at bounding box center [84, 63] width 90 height 12
click at [143, 64] on label "Free Peak vCPU" at bounding box center [162, 63] width 44 height 6
click at [0, 0] on input "Free Peak vCPU" at bounding box center [0, 0] width 0 height 0
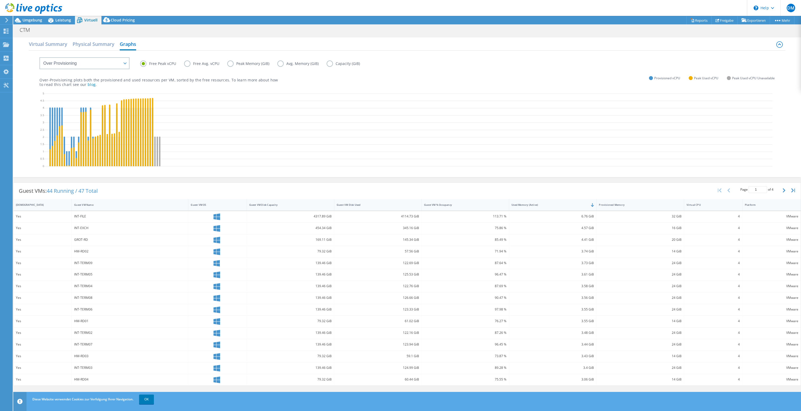
click at [231, 63] on label "Peak Memory (GiB)" at bounding box center [252, 63] width 50 height 6
click at [0, 0] on input "Peak Memory (GiB)" at bounding box center [0, 0] width 0 height 0
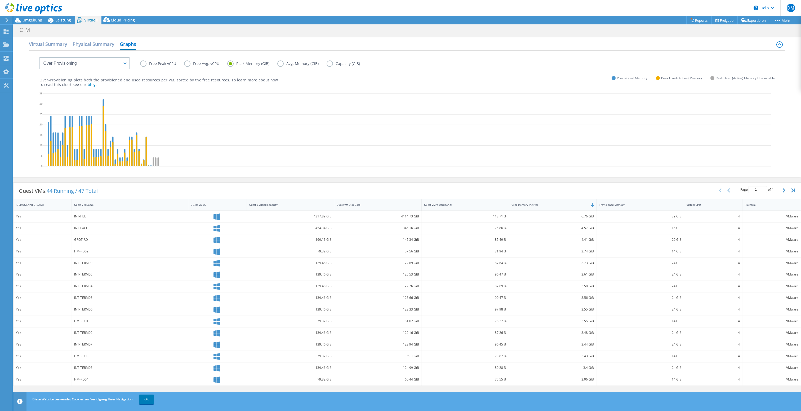
click at [139, 64] on div "Free Peak vCPU Free Avg. vCPU Peak Memory (GiB) Avg. Memory (GiB) Capacity (GiB)" at bounding box center [406, 60] width 735 height 18
click at [143, 63] on label "Free Peak vCPU" at bounding box center [162, 63] width 44 height 6
click at [0, 0] on input "Free Peak vCPU" at bounding box center [0, 0] width 0 height 0
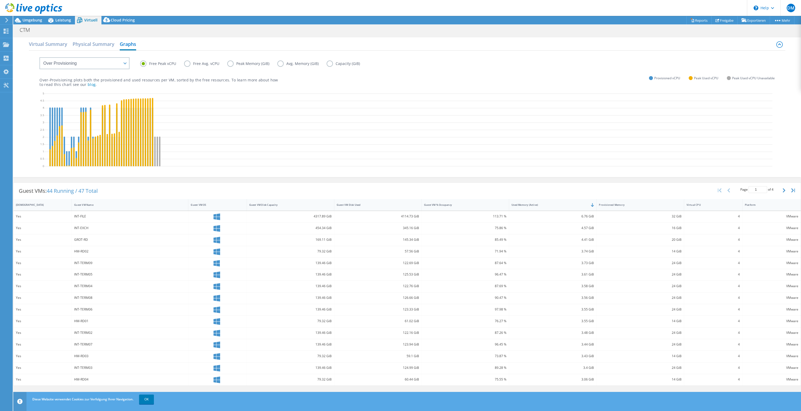
click at [188, 63] on label "Free Avg. vCPU" at bounding box center [205, 63] width 43 height 6
click at [0, 0] on input "Free Avg. vCPU" at bounding box center [0, 0] width 0 height 0
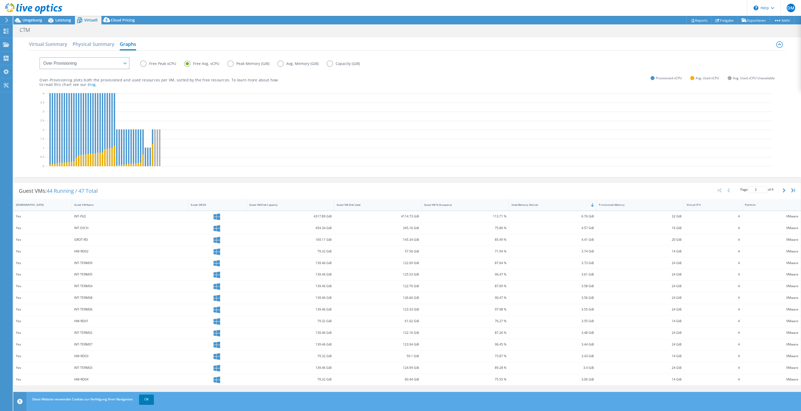
click at [232, 64] on label "Peak Memory (GiB)" at bounding box center [252, 63] width 50 height 6
click at [0, 0] on input "Peak Memory (GiB)" at bounding box center [0, 0] width 0 height 0
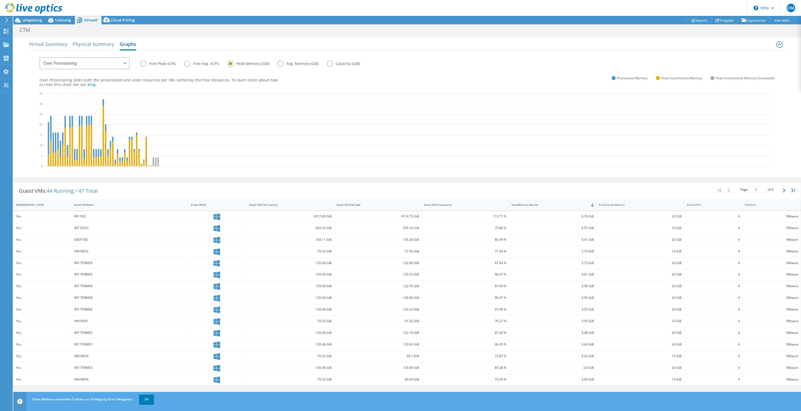
click at [285, 62] on label "Avg. Memory (GiB)" at bounding box center [301, 63] width 49 height 6
click at [0, 0] on input "Avg. Memory (GiB)" at bounding box center [0, 0] width 0 height 0
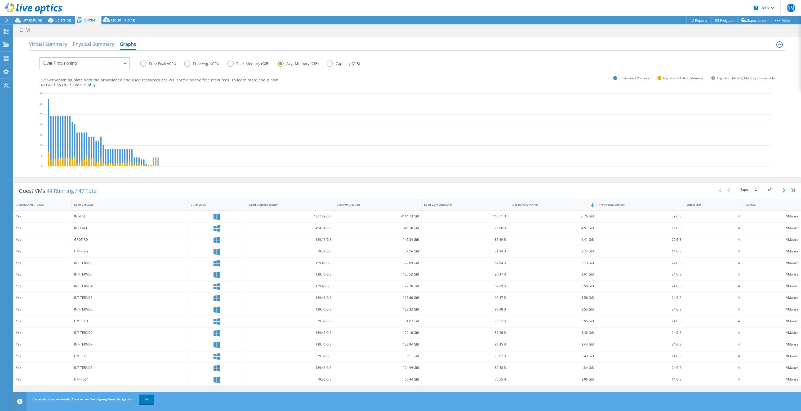
click at [325, 65] on label "Avg. Memory (GiB)" at bounding box center [301, 63] width 49 height 6
click at [0, 0] on input "Avg. Memory (GiB)" at bounding box center [0, 0] width 0 height 0
click at [330, 63] on label "Capacity (GiB)" at bounding box center [347, 63] width 41 height 6
click at [0, 0] on input "Capacity (GiB)" at bounding box center [0, 0] width 0 height 0
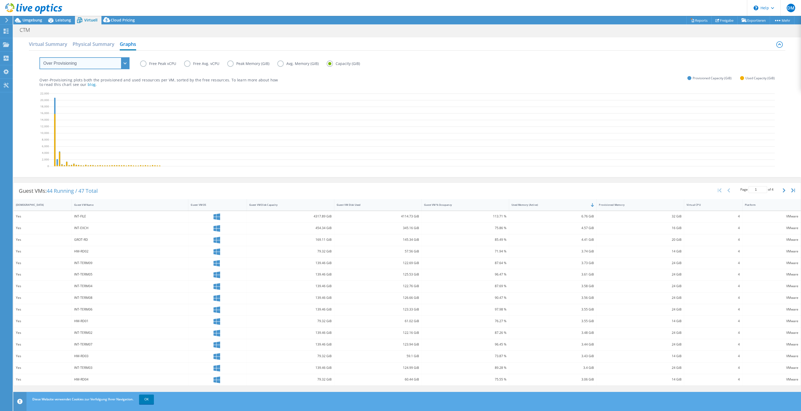
click at [39, 57] on select "VM Resource Distribution Provisioning Contrast Over Provisioning" at bounding box center [84, 63] width 90 height 12
click at [64, 59] on select "VM Resource Distribution Provisioning Contrast Over Provisioning" at bounding box center [84, 63] width 90 height 12
click at [25, 18] on span "Umgebung" at bounding box center [33, 19] width 20 height 5
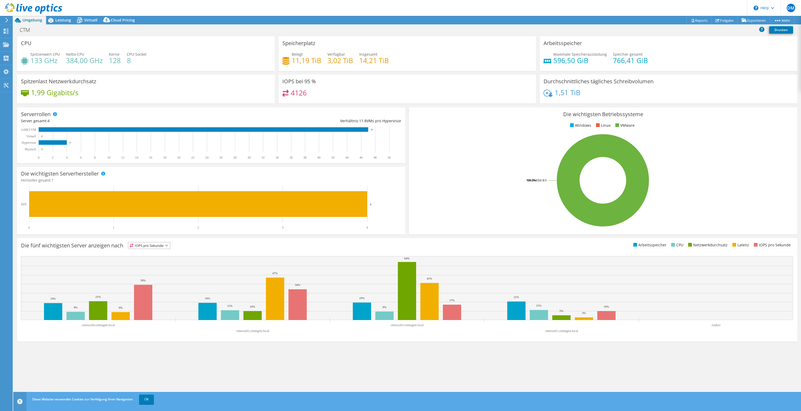
click at [300, 91] on h4 "4126" at bounding box center [299, 93] width 16 height 6
click at [87, 19] on span "Virtuell" at bounding box center [90, 19] width 13 height 5
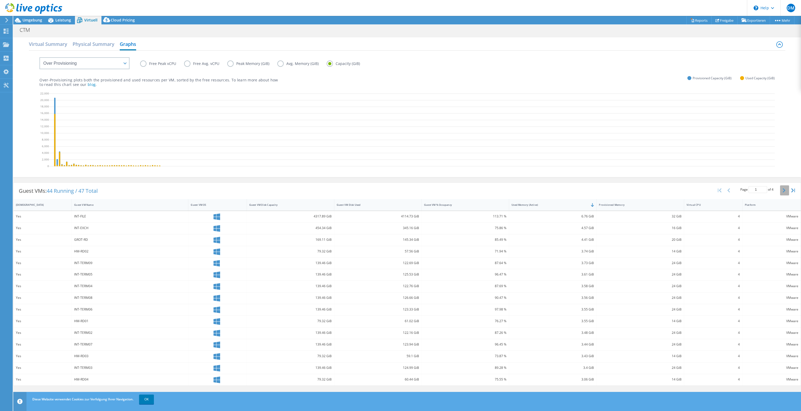
click at [626, 193] on button "button" at bounding box center [784, 190] width 9 height 10
click at [626, 192] on icon "button" at bounding box center [784, 190] width 3 height 4
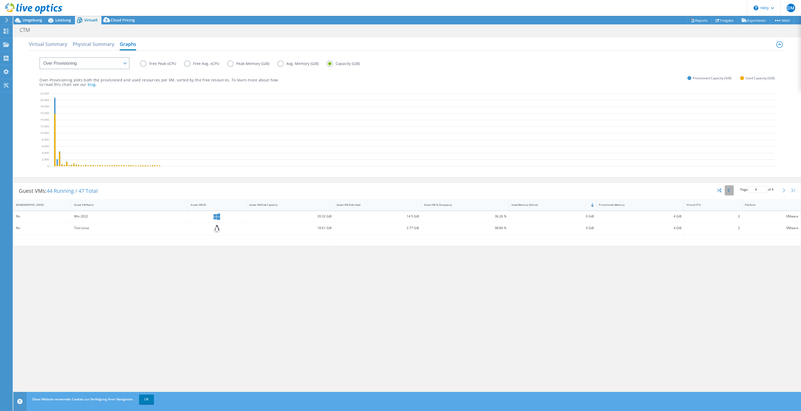
click at [626, 194] on button "button" at bounding box center [729, 190] width 9 height 10
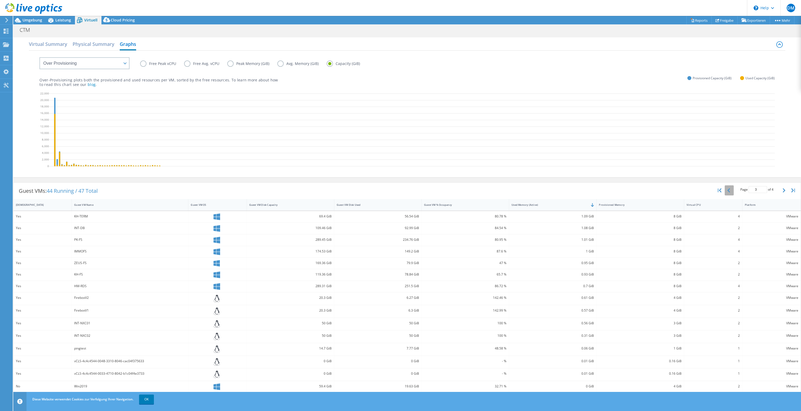
click at [626, 194] on button "button" at bounding box center [729, 190] width 9 height 10
type input "1"
click at [626, 45] on icon at bounding box center [780, 44] width 6 height 6
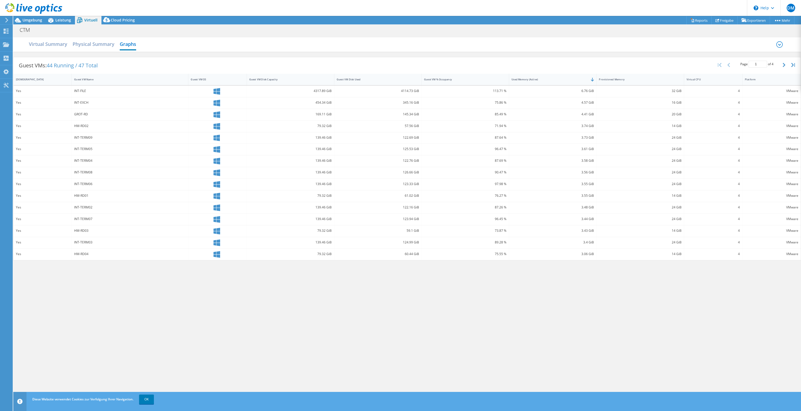
click at [626, 45] on icon at bounding box center [779, 45] width 3 height 2
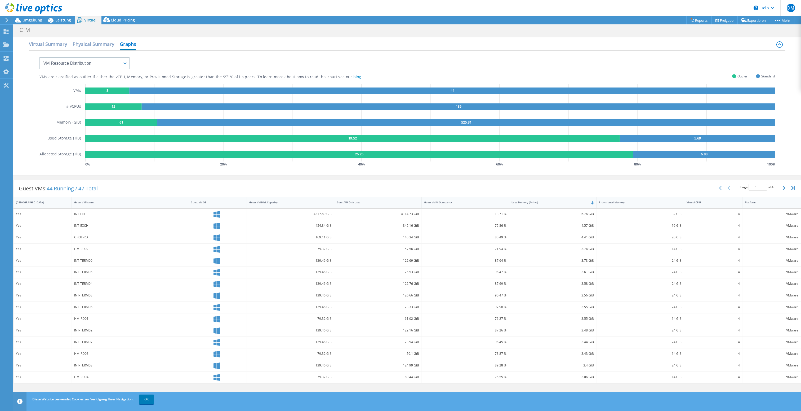
click at [114, 90] on rect at bounding box center [107, 90] width 44 height 7
click at [39, 57] on select "VM Resource Distribution Provisioning Contrast Over Provisioning" at bounding box center [84, 63] width 90 height 12
click option "Provisioning Contrast" at bounding box center [0, 0] width 0 height 0
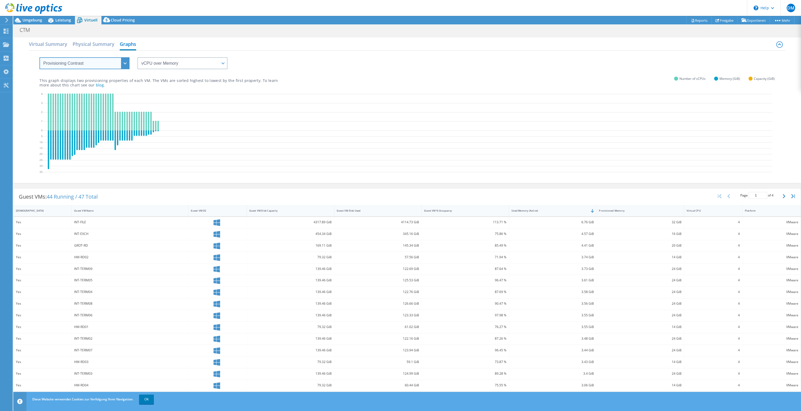
click at [39, 57] on select "VM Resource Distribution Provisioning Contrast Over Provisioning" at bounding box center [84, 63] width 90 height 12
click option "Over Provisioning" at bounding box center [0, 0] width 0 height 0
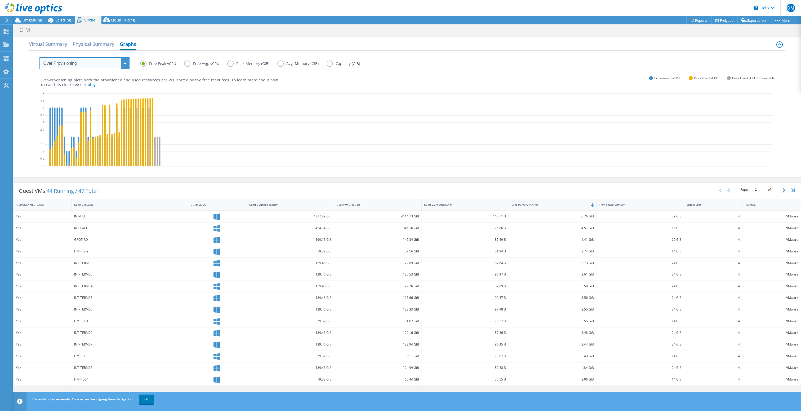
click at [39, 57] on select "VM Resource Distribution Provisioning Contrast Over Provisioning" at bounding box center [84, 63] width 90 height 12
select select "Provisioning Contrast"
click option "Provisioning Contrast" at bounding box center [0, 0] width 0 height 0
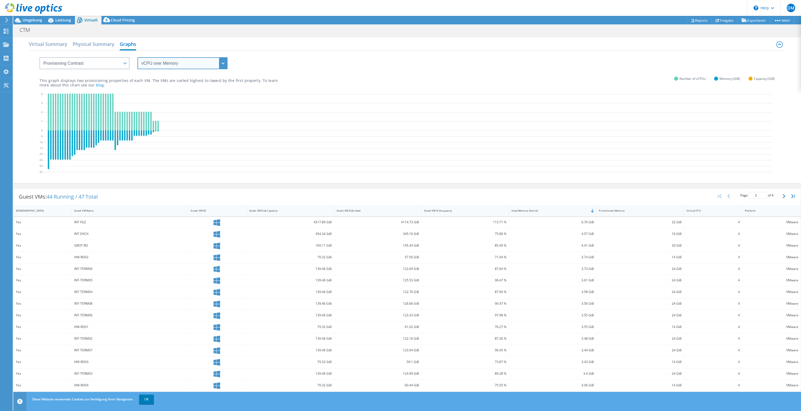
click at [138, 57] on select "vCPU over Memory vCPU over Capacity Memory over vCPU Memory over Capacity Capac…" at bounding box center [183, 63] width 90 height 12
click option "vCPU over Capacity" at bounding box center [0, 0] width 0 height 0
click at [138, 57] on select "vCPU over Memory vCPU over Capacity Memory over vCPU Memory over Capacity Capac…" at bounding box center [183, 63] width 90 height 12
click option "Memory over vCPU" at bounding box center [0, 0] width 0 height 0
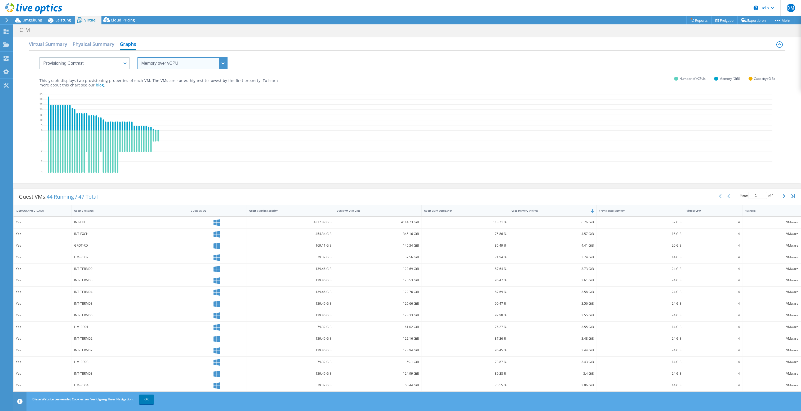
click at [138, 57] on select "vCPU over Memory vCPU over Capacity Memory over vCPU Memory over Capacity Capac…" at bounding box center [183, 63] width 90 height 12
click option "Memory over Capacity" at bounding box center [0, 0] width 0 height 0
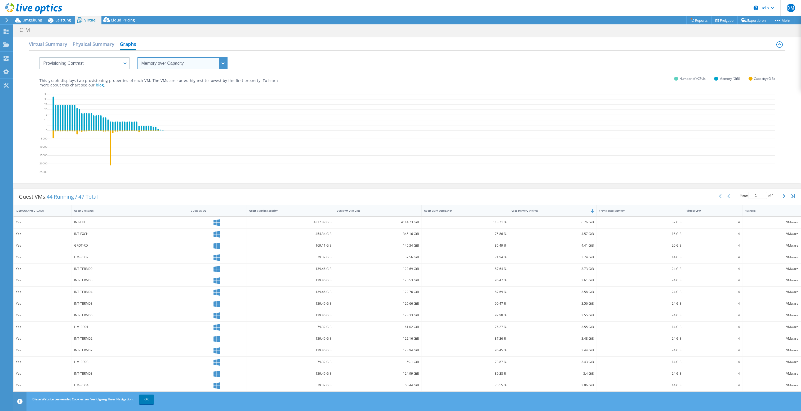
click at [138, 57] on select "vCPU over Memory vCPU over Capacity Memory over vCPU Memory over Capacity Capac…" at bounding box center [183, 63] width 90 height 12
click option "Capacity over vCPU" at bounding box center [0, 0] width 0 height 0
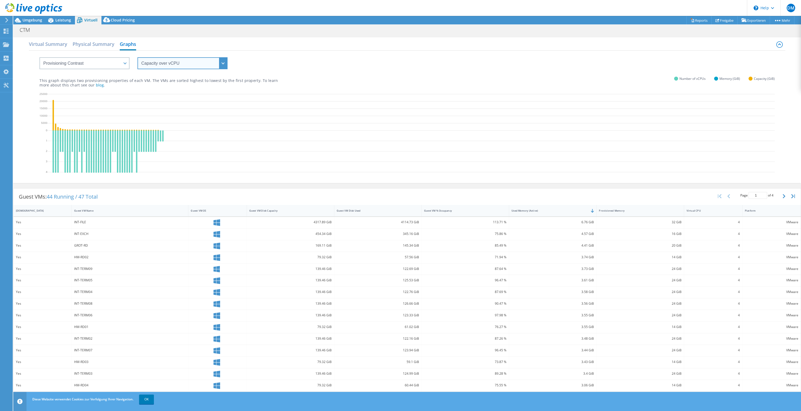
click at [138, 57] on select "vCPU over Memory vCPU over Capacity Memory over vCPU Memory over Capacity Capac…" at bounding box center [183, 63] width 90 height 12
select select "Capacity over Memory"
click option "Capacity over Memory" at bounding box center [0, 0] width 0 height 0
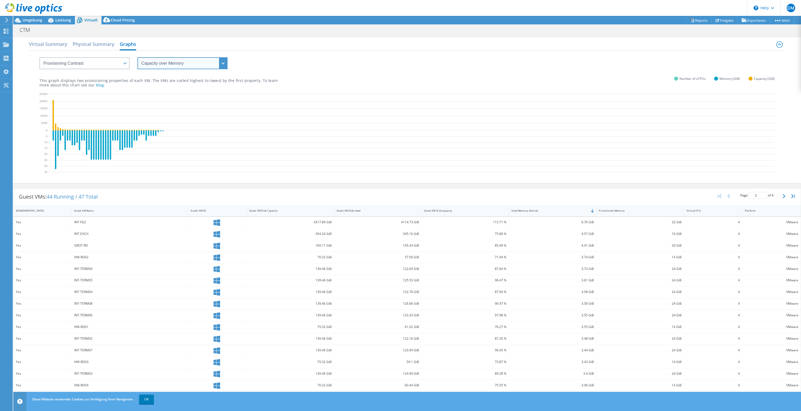
click at [138, 57] on select "vCPU over Memory vCPU over Capacity Memory over vCPU Memory over Capacity Capac…" at bounding box center [183, 63] width 90 height 12
drag, startPoint x: 175, startPoint y: 62, endPoint x: 73, endPoint y: 60, distance: 101.8
click at [39, 57] on select "VM Resource Distribution Provisioning Contrast Over Provisioning" at bounding box center [84, 63] width 90 height 12
select select "Over Provisioning"
click option "Over Provisioning" at bounding box center [0, 0] width 0 height 0
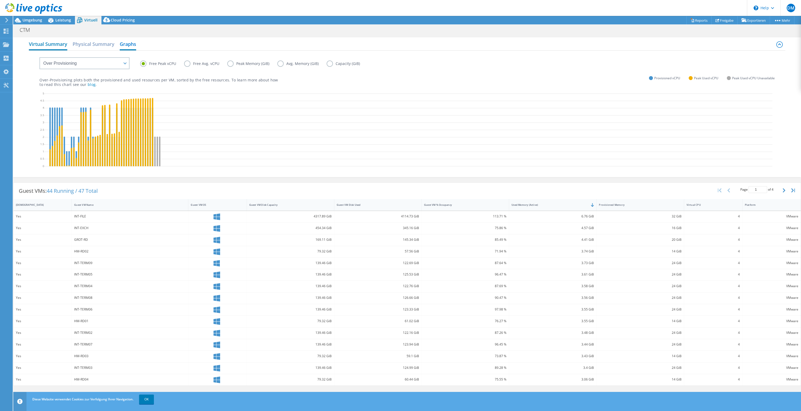
click at [52, 41] on h2 "Virtual Summary" at bounding box center [48, 45] width 38 height 12
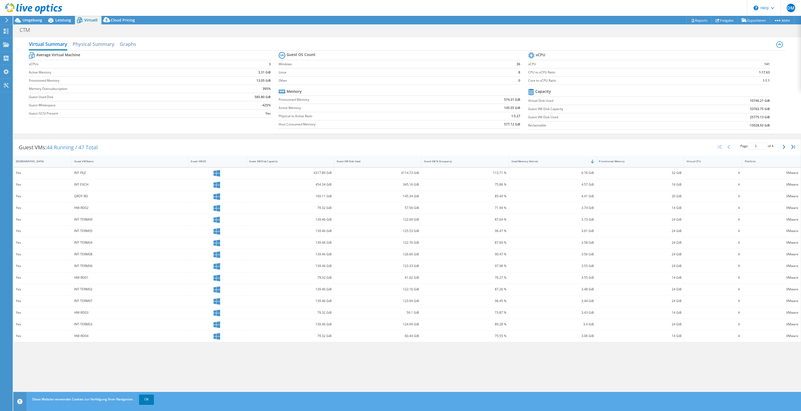
drag, startPoint x: 727, startPoint y: 100, endPoint x: 773, endPoint y: 99, distance: 46.6
click at [626, 99] on section "vCPU vCPU 141 CPU to vCPU Ratio 1:17.63 Core to vCPU Ratio 1:1.1 Capacity Virtu…" at bounding box center [653, 91] width 250 height 81
drag, startPoint x: 749, startPoint y: 100, endPoint x: 770, endPoint y: 99, distance: 21.5
click at [626, 99] on section "vCPU vCPU 141 CPU to vCPU Ratio 1:17.63 Core to vCPU Ratio 1:1.1 Capacity Virtu…" at bounding box center [653, 91] width 250 height 81
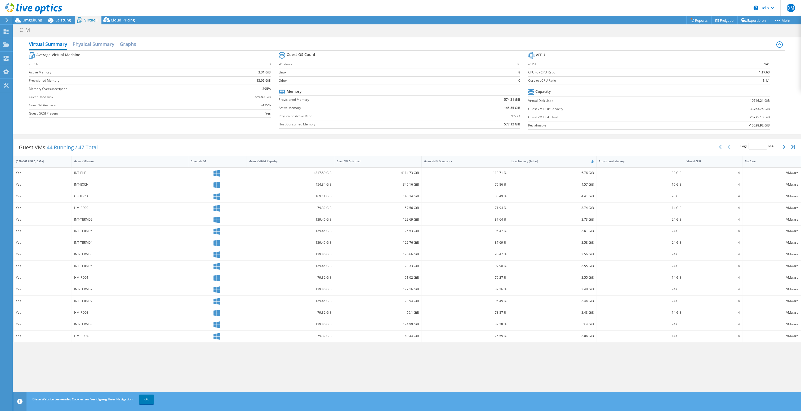
click at [626, 101] on td "10746.21 GiB" at bounding box center [727, 100] width 86 height 8
drag, startPoint x: 739, startPoint y: 99, endPoint x: 769, endPoint y: 100, distance: 30.2
click at [626, 100] on td "10746.21 GiB" at bounding box center [727, 100] width 86 height 8
click at [584, 79] on label "Core to vCPU Ratio" at bounding box center [617, 80] width 178 height 5
click at [49, 65] on label "vCPUs" at bounding box center [121, 63] width 184 height 5
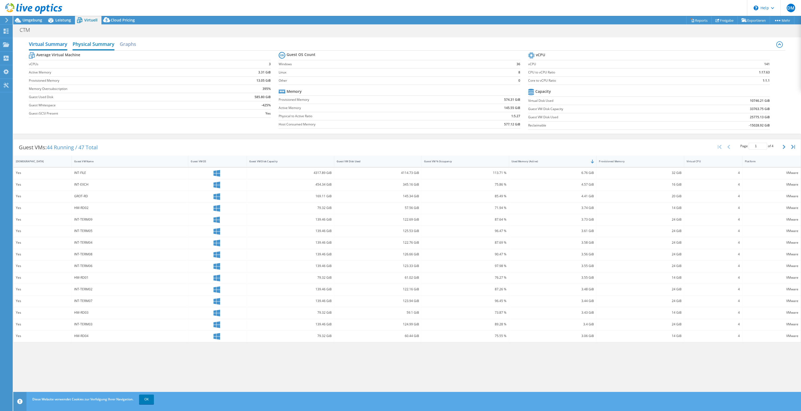
click at [105, 44] on h2 "Physical Summary" at bounding box center [94, 45] width 42 height 12
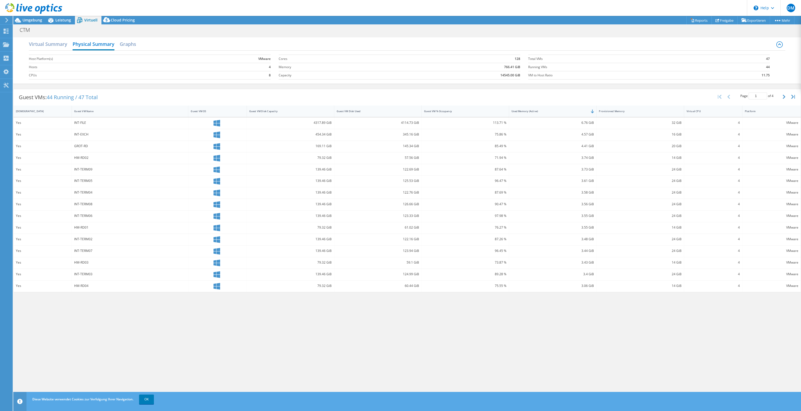
drag, startPoint x: 235, startPoint y: 204, endPoint x: 339, endPoint y: 134, distance: 125.3
click at [350, 350] on div "Virtual Summary Physical Summary Graphs Host Platform(s) VMware Hosts 4 CPUs 8 …" at bounding box center [407, 218] width 788 height 366
click at [6, 20] on icon at bounding box center [7, 20] width 4 height 5
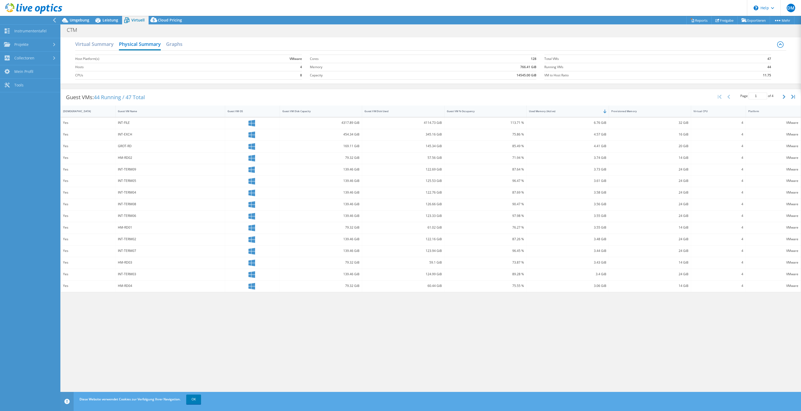
click at [232, 33] on div "CTM Drucken" at bounding box center [430, 30] width 741 height 10
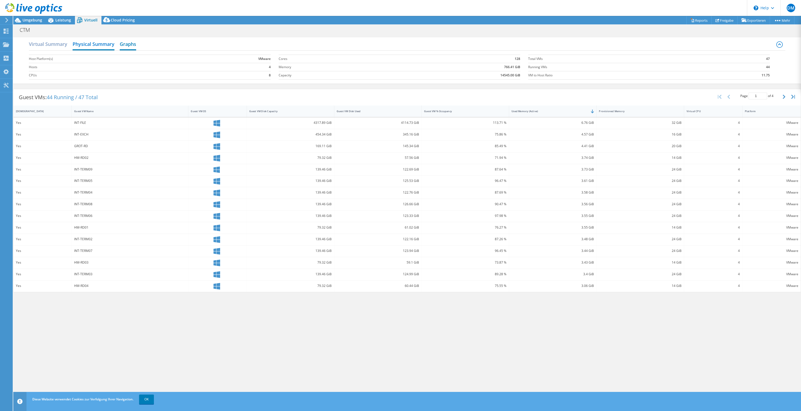
click at [131, 44] on h2 "Graphs" at bounding box center [128, 45] width 16 height 12
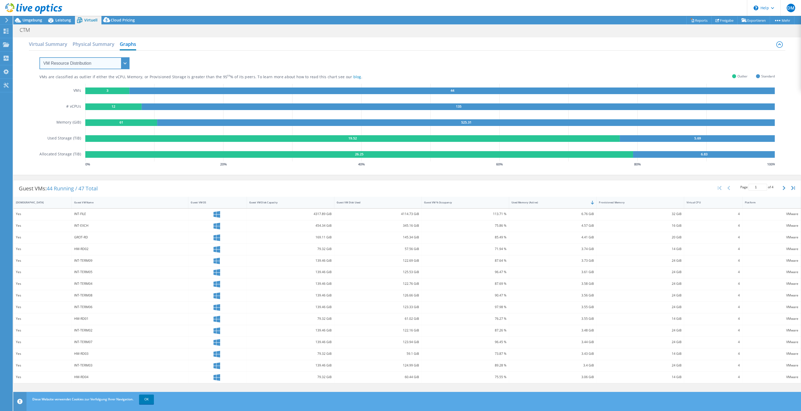
click at [39, 57] on select "VM Resource Distribution Provisioning Contrast Over Provisioning" at bounding box center [84, 63] width 90 height 12
select select "Over Provisioning"
click option "Over Provisioning" at bounding box center [0, 0] width 0 height 0
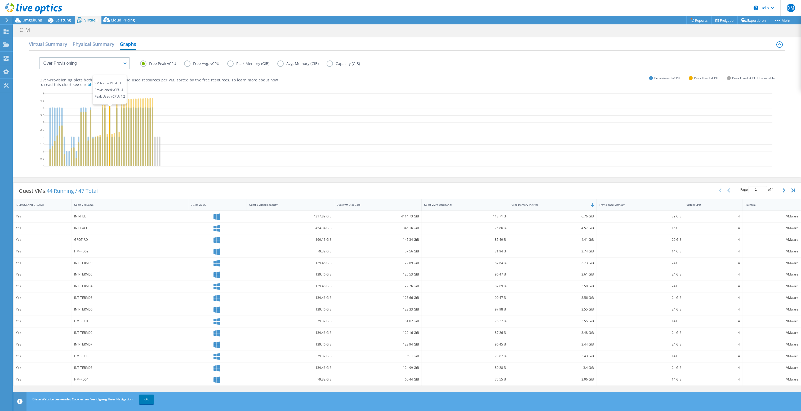
click at [110, 116] on icon at bounding box center [109, 135] width 1 height 62
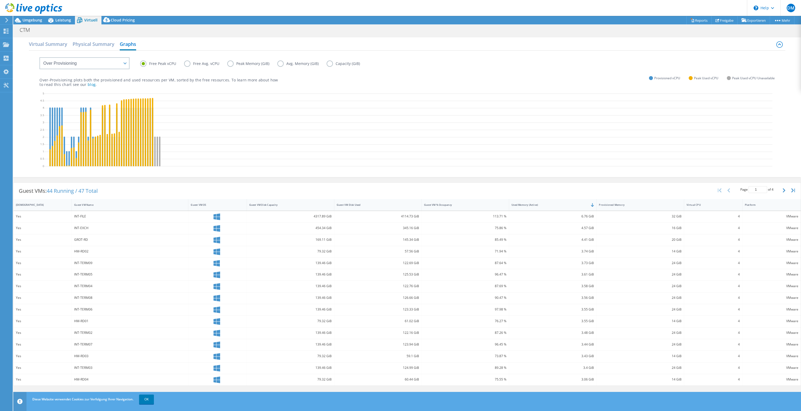
drag, startPoint x: 212, startPoint y: 122, endPoint x: 208, endPoint y: 120, distance: 4.4
click at [243, 103] on icon at bounding box center [408, 130] width 728 height 79
click at [626, 21] on link "Exportieren" at bounding box center [754, 20] width 33 height 8
click at [452, 115] on icon at bounding box center [408, 130] width 728 height 79
click at [626, 22] on link "Reports" at bounding box center [699, 20] width 25 height 8
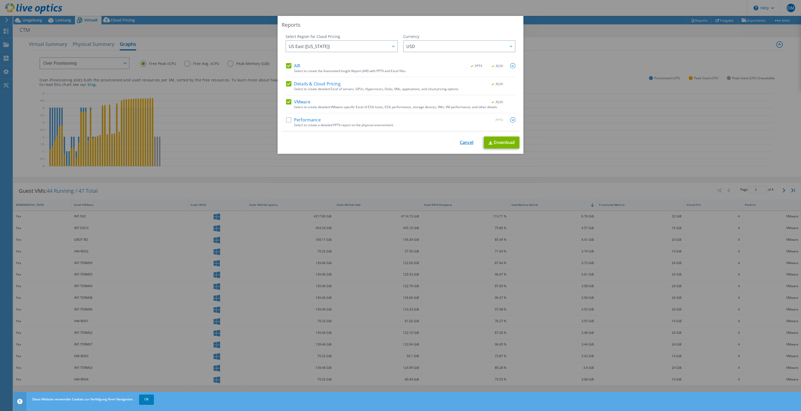
click at [463, 143] on link "Cancel" at bounding box center [467, 142] width 14 height 5
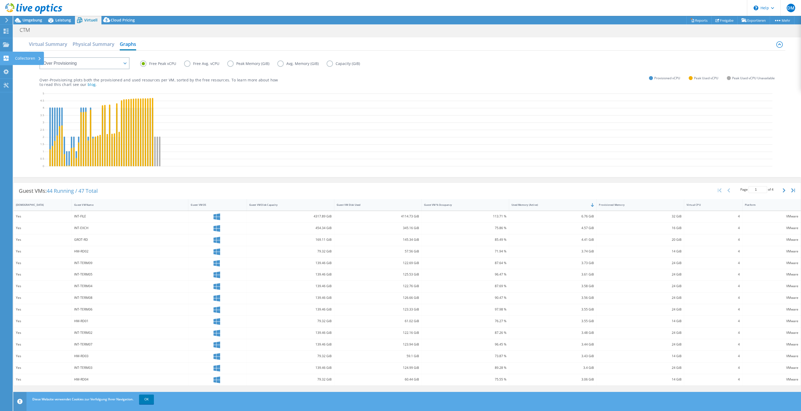
click at [33, 57] on div "Collectoren" at bounding box center [28, 58] width 32 height 13
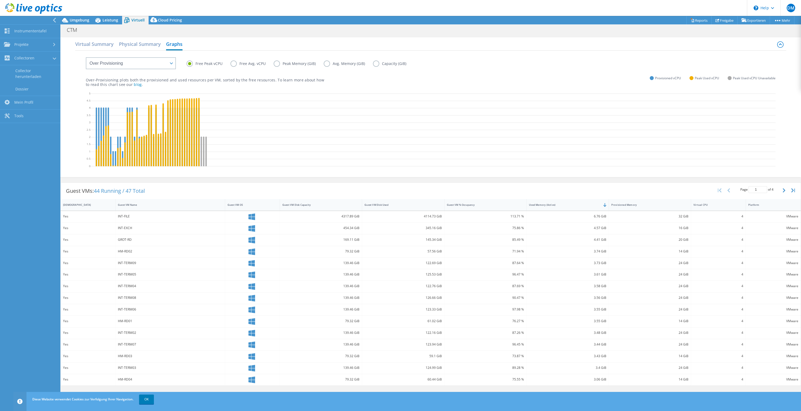
click at [83, 95] on div "Free Peak vCPU Free Avg. vCPU Peak Memory (GiB) Avg. Memory (GiB) Capacity (GiB…" at bounding box center [430, 113] width 711 height 125
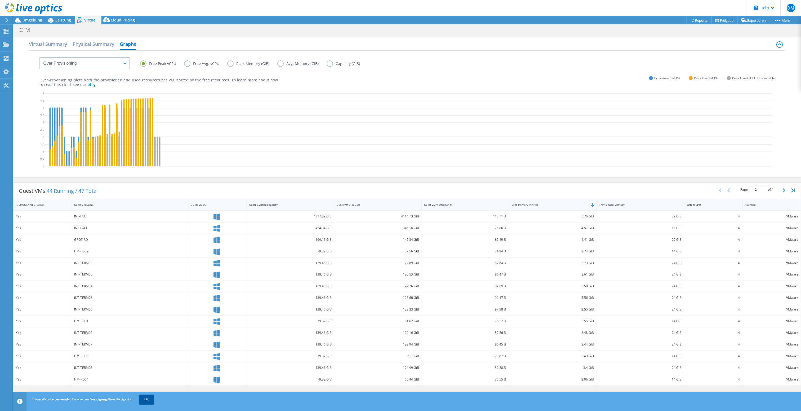
click at [146, 350] on link "OK" at bounding box center [146, 399] width 15 height 10
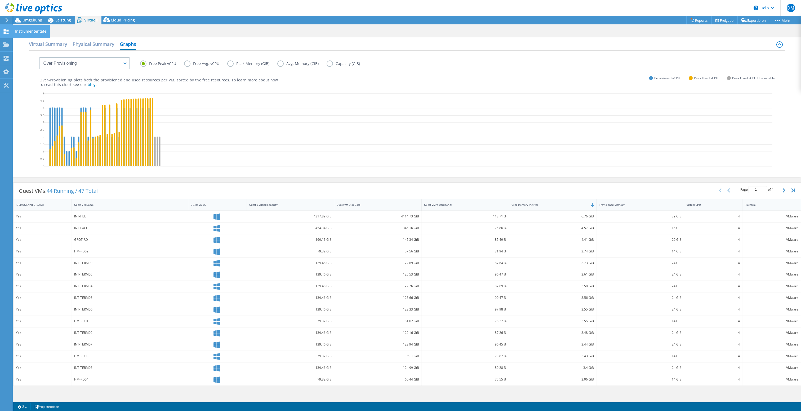
click at [29, 31] on div "Instrumententafel" at bounding box center [31, 31] width 38 height 13
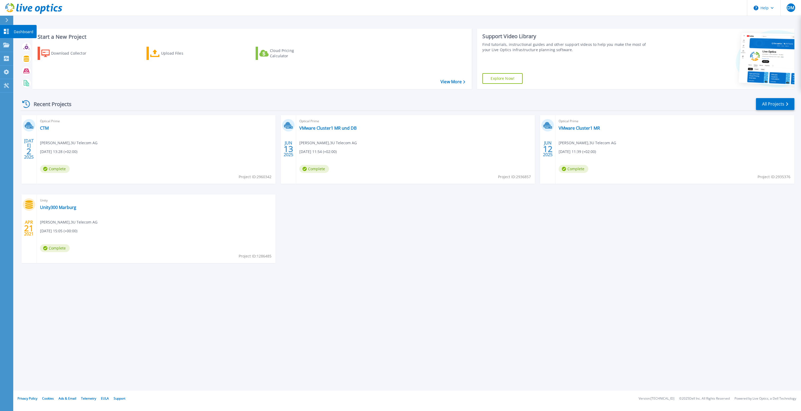
click at [22, 31] on p "Dashboard" at bounding box center [24, 32] width 20 height 14
click at [18, 30] on p "Dashboard" at bounding box center [24, 32] width 20 height 14
click at [4, 20] on button at bounding box center [6, 20] width 13 height 9
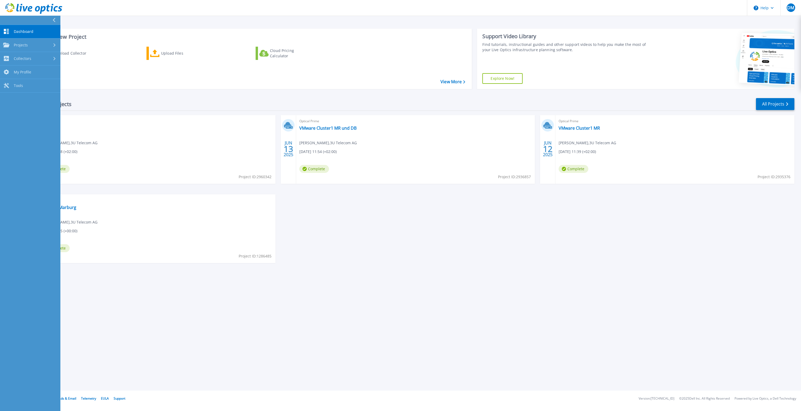
click at [29, 30] on span "Dashboard" at bounding box center [24, 31] width 20 height 5
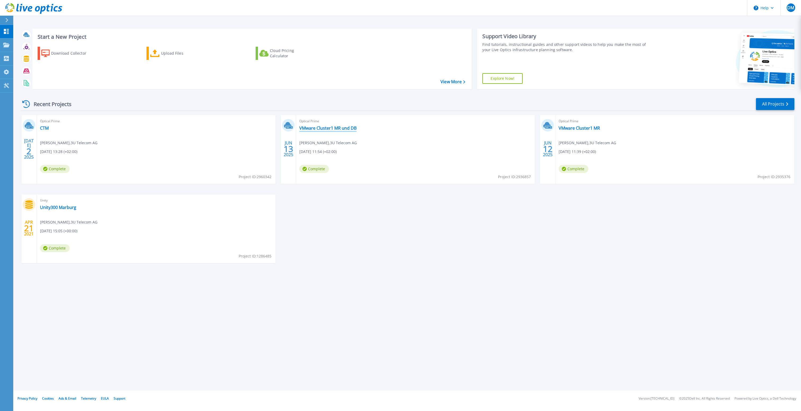
click at [338, 128] on link "VMware Cluster1 MR und DB" at bounding box center [327, 127] width 57 height 5
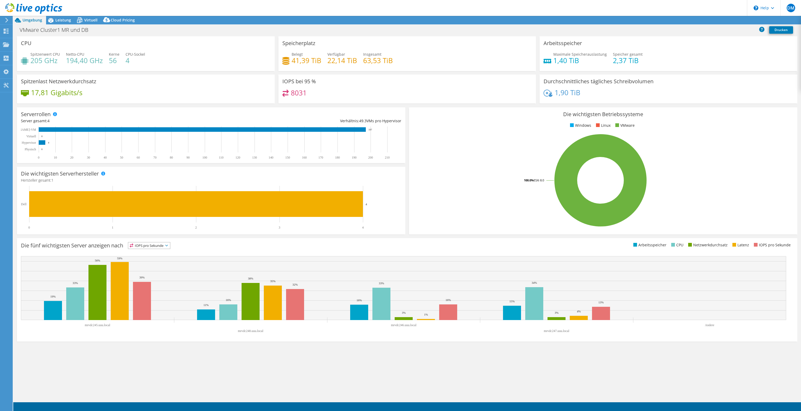
select select "EUFrankfurt"
select select "EUR"
click at [6, 21] on icon at bounding box center [7, 20] width 4 height 5
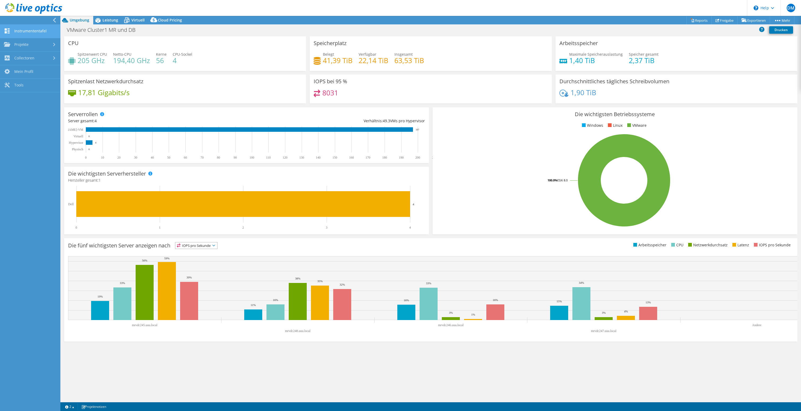
click at [16, 31] on link "Instrumententafel" at bounding box center [30, 32] width 60 height 14
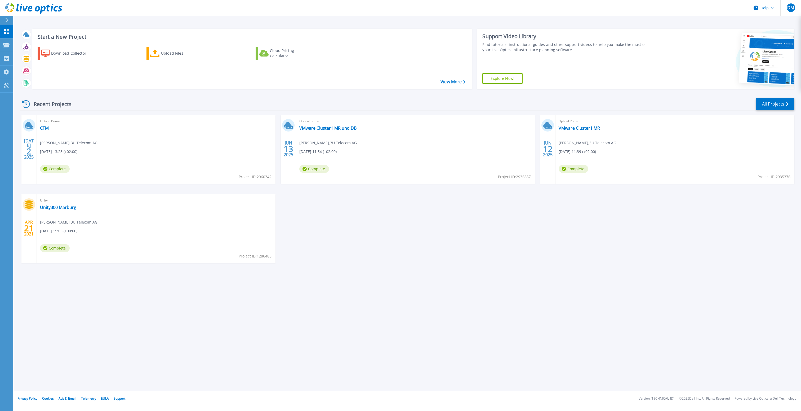
click at [7, 21] on icon at bounding box center [7, 20] width 3 height 4
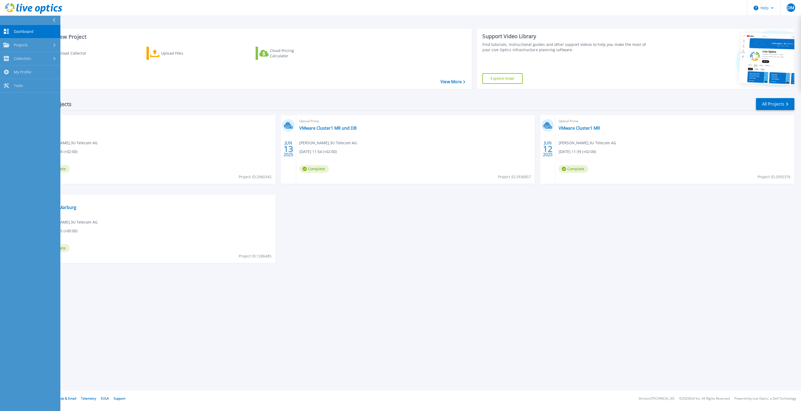
click at [19, 30] on span "Dashboard" at bounding box center [24, 31] width 20 height 5
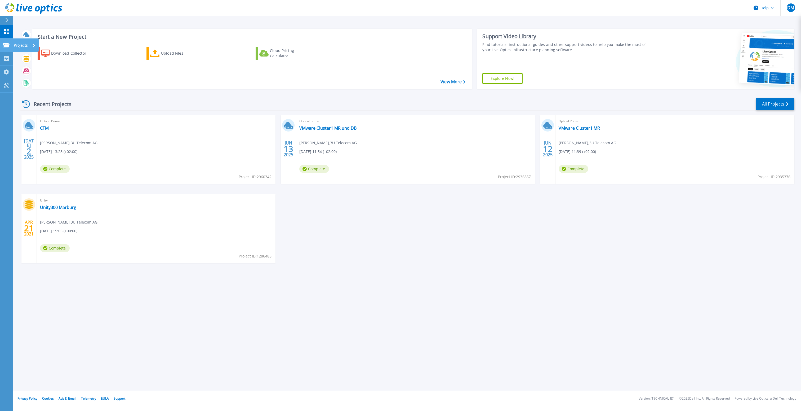
click at [7, 43] on icon at bounding box center [6, 45] width 6 height 5
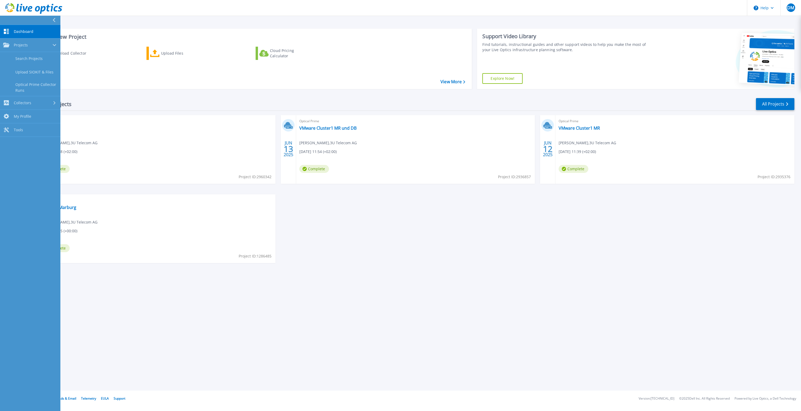
click at [31, 32] on span "Dashboard" at bounding box center [24, 31] width 20 height 5
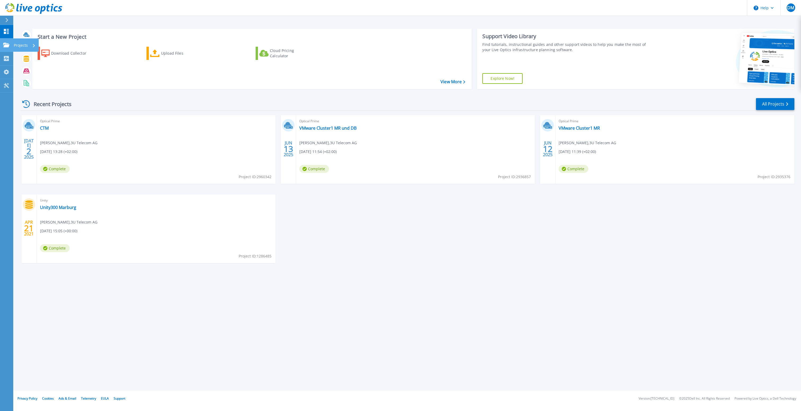
click at [23, 46] on p "Projects" at bounding box center [21, 45] width 14 height 14
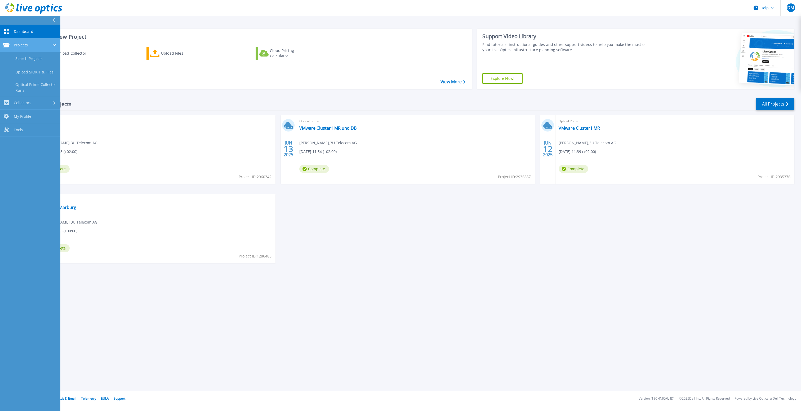
click at [29, 45] on div "Projects" at bounding box center [30, 45] width 54 height 5
click at [22, 33] on span "Dashboard" at bounding box center [24, 31] width 20 height 5
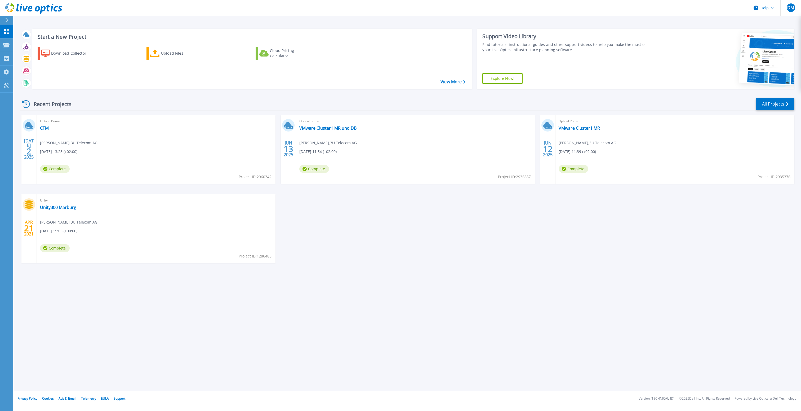
click at [7, 20] on icon at bounding box center [6, 20] width 3 height 4
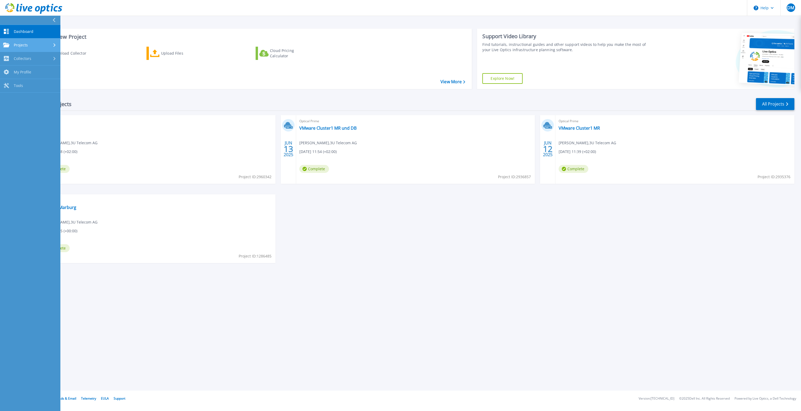
click at [30, 44] on div "Projects" at bounding box center [30, 45] width 54 height 5
click at [28, 30] on span "Dashboard" at bounding box center [24, 31] width 20 height 5
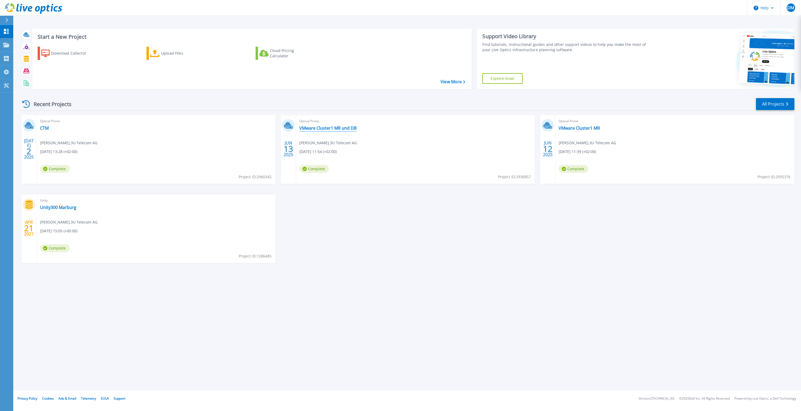
click at [329, 126] on link "VMware Cluster1 MR und DB" at bounding box center [327, 127] width 57 height 5
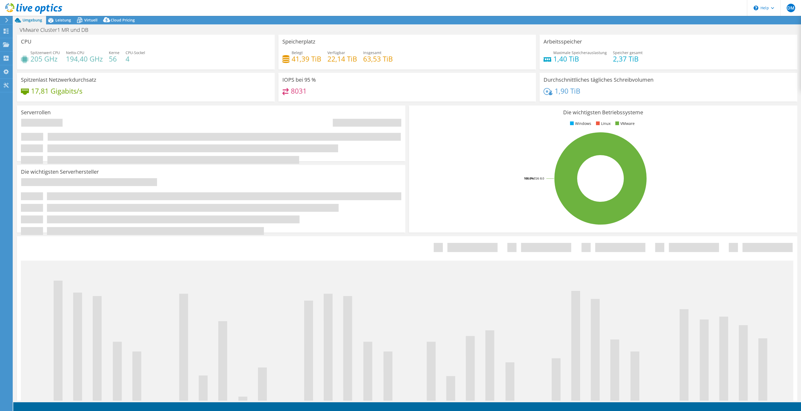
select select "EUFrankfurt"
select select "EUR"
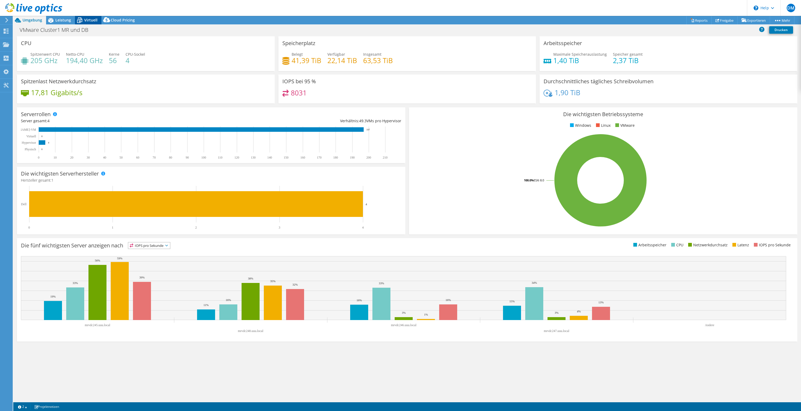
click at [85, 22] on span "Virtuell" at bounding box center [90, 19] width 13 height 5
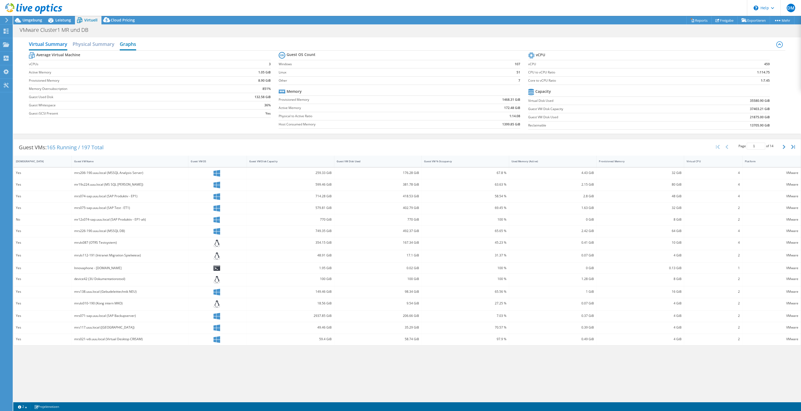
click at [134, 45] on h2 "Graphs" at bounding box center [128, 45] width 16 height 12
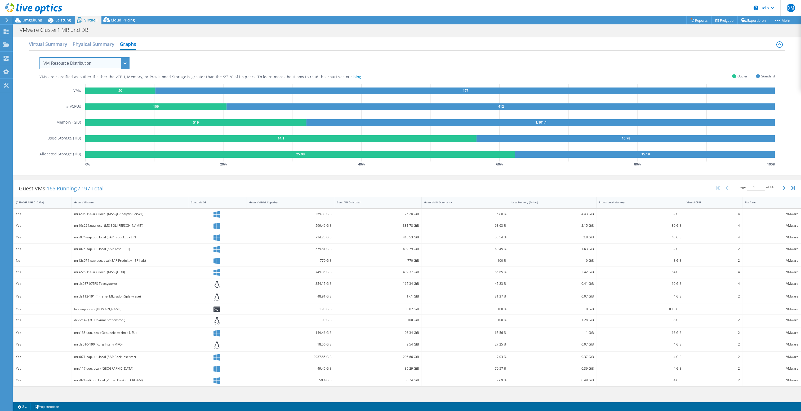
click at [39, 57] on select "VM Resource Distribution Provisioning Contrast Over Provisioning" at bounding box center [84, 63] width 90 height 12
select select "Over Provisioning"
click option "Over Provisioning" at bounding box center [0, 0] width 0 height 0
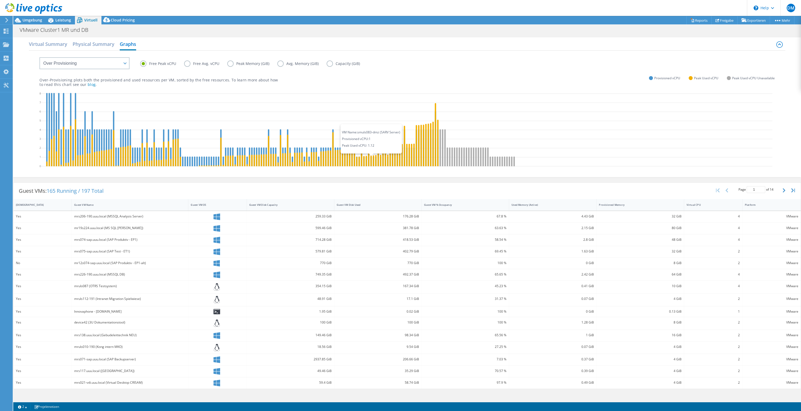
drag, startPoint x: 371, startPoint y: 157, endPoint x: 377, endPoint y: 157, distance: 6.6
click at [377, 157] on icon at bounding box center [407, 130] width 732 height 79
click at [31, 20] on span "Umgebung" at bounding box center [33, 19] width 20 height 5
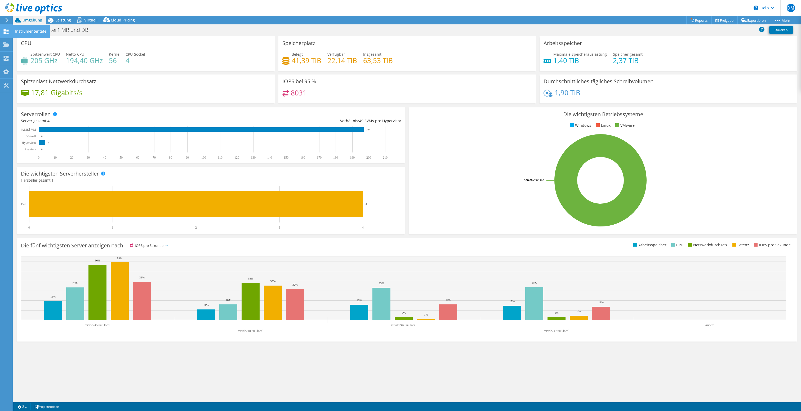
click at [6, 33] on icon at bounding box center [6, 31] width 6 height 5
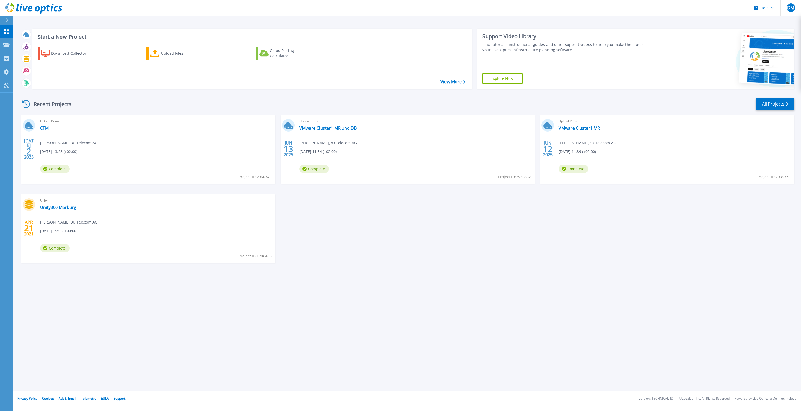
click at [122, 90] on div "Start a New Project Download Collector Upload Files Cloud Pricing Calculator Vi…" at bounding box center [407, 58] width 774 height 69
click at [4, 31] on icon at bounding box center [6, 31] width 6 height 5
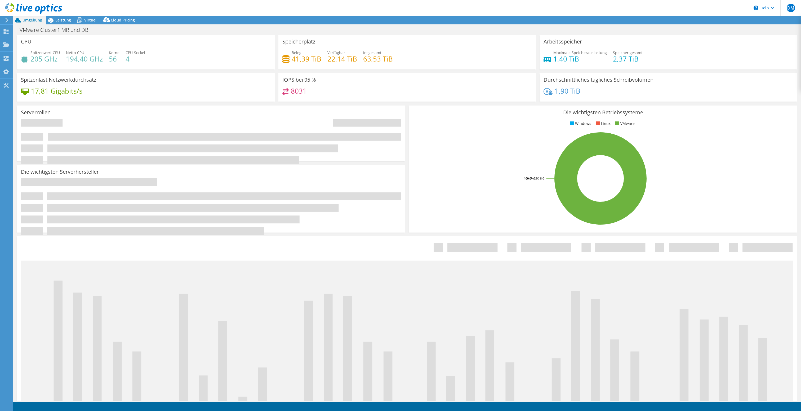
select select "EUFrankfurt"
select select "EUR"
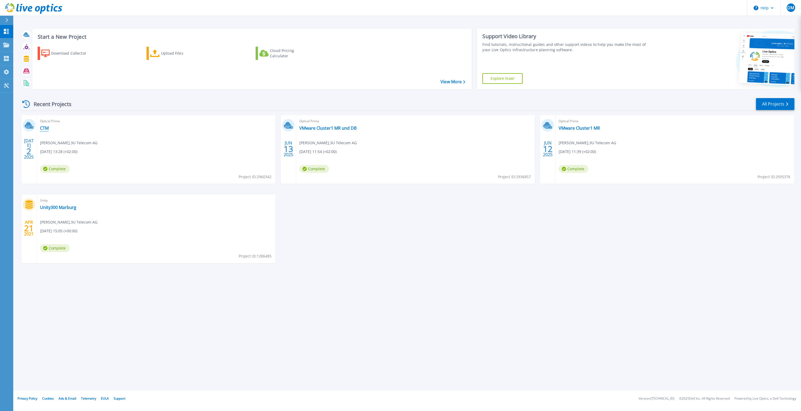
click at [42, 128] on link "CTM" at bounding box center [44, 127] width 9 height 5
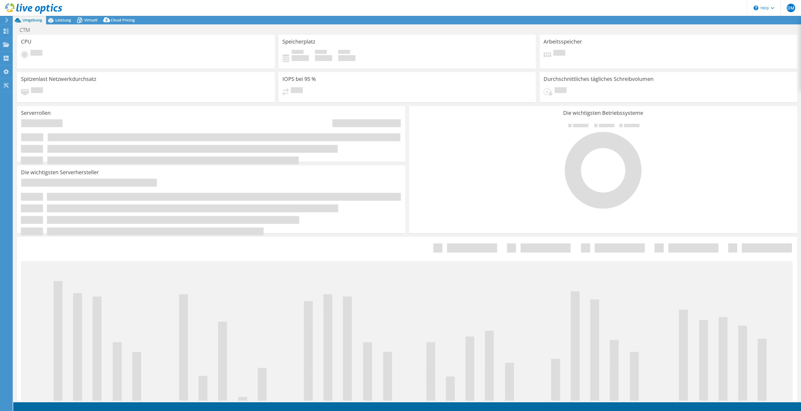
select select "USD"
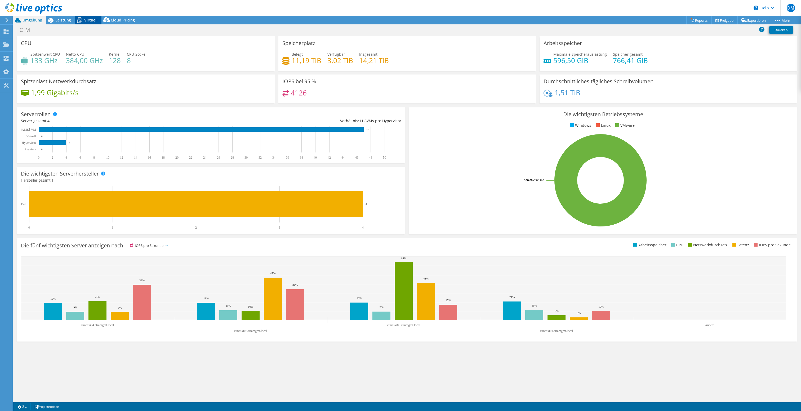
click at [89, 21] on span "Virtuell" at bounding box center [90, 19] width 13 height 5
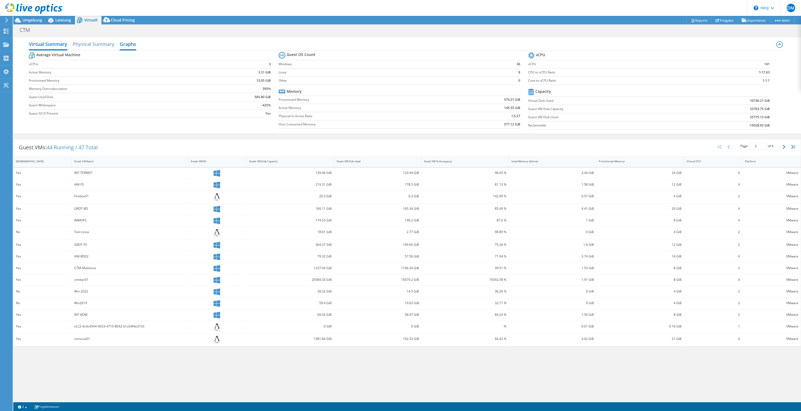
click at [131, 43] on h2 "Graphs" at bounding box center [128, 45] width 16 height 12
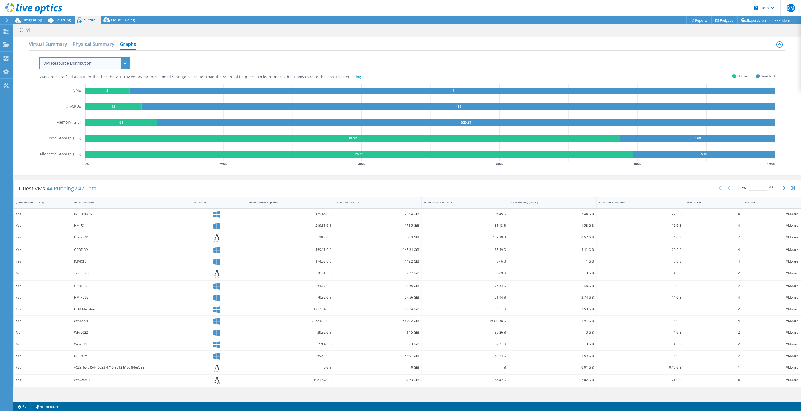
click at [39, 57] on select "VM Resource Distribution Provisioning Contrast Over Provisioning" at bounding box center [84, 63] width 90 height 12
select select "Over Provisioning"
click option "Over Provisioning" at bounding box center [0, 0] width 0 height 0
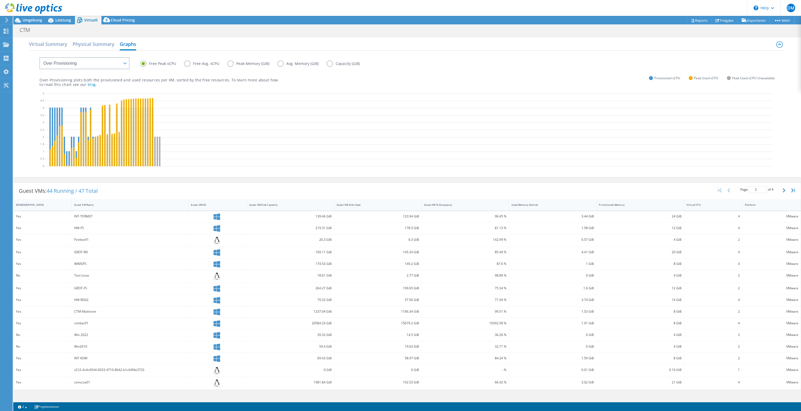
click at [99, 141] on icon at bounding box center [408, 130] width 728 height 79
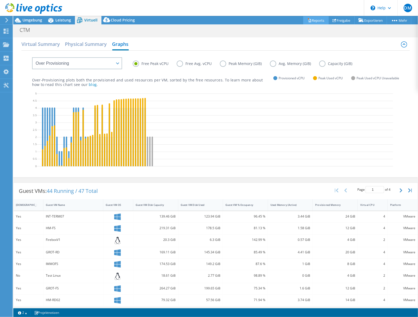
click at [308, 20] on link "Reports" at bounding box center [315, 20] width 25 height 8
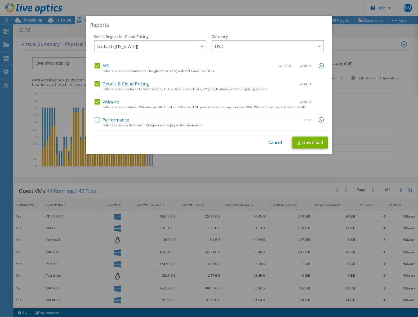
click at [96, 119] on label "Performance" at bounding box center [112, 119] width 35 height 5
click at [0, 0] on input "Performance" at bounding box center [0, 0] width 0 height 0
click at [96, 83] on label "Details & Cloud Pricing" at bounding box center [122, 83] width 55 height 5
click at [0, 0] on input "Details & Cloud Pricing" at bounding box center [0, 0] width 0 height 0
click at [95, 64] on label "AIR" at bounding box center [102, 65] width 14 height 5
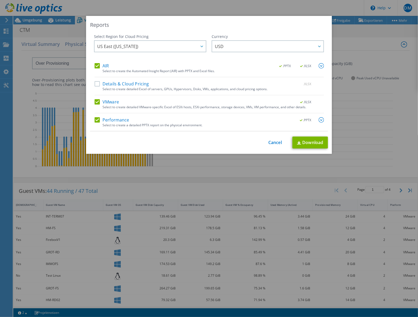
click at [0, 0] on input "AIR" at bounding box center [0, 0] width 0 height 0
click at [307, 141] on link "Download" at bounding box center [311, 142] width 36 height 12
click at [274, 143] on link "Cancel" at bounding box center [275, 142] width 14 height 5
